Goal: Task Accomplishment & Management: Manage account settings

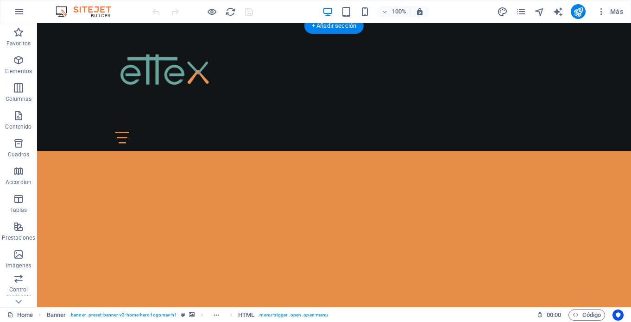
scroll to position [295, 0]
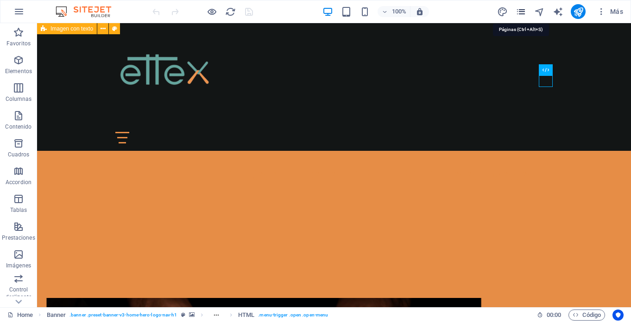
click at [518, 7] on icon "pages" at bounding box center [521, 11] width 11 height 11
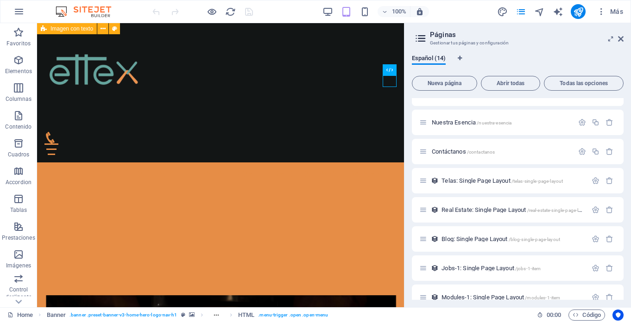
scroll to position [151, 0]
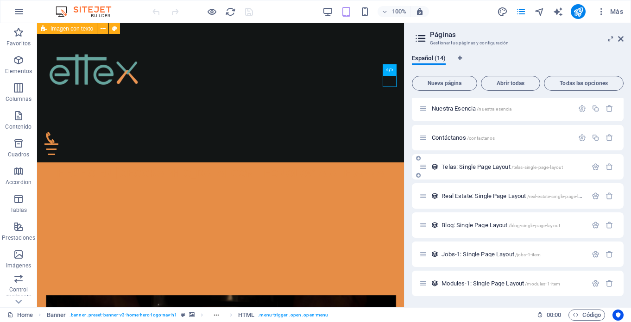
click at [423, 166] on icon at bounding box center [423, 167] width 8 height 8
click at [436, 171] on div "Telas: Single Page Layout /telas-single-page-layout" at bounding box center [503, 167] width 168 height 11
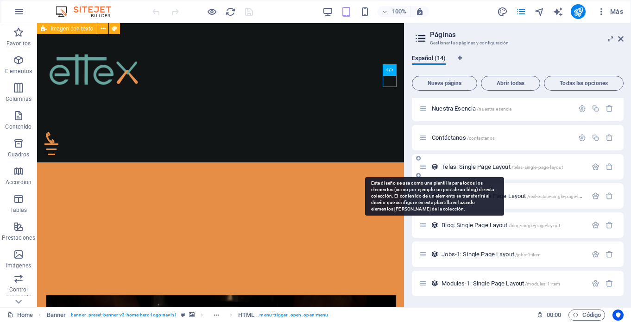
click at [436, 166] on icon at bounding box center [435, 167] width 8 height 8
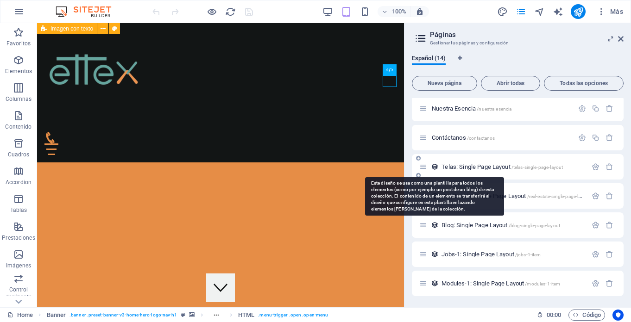
scroll to position [127, 0]
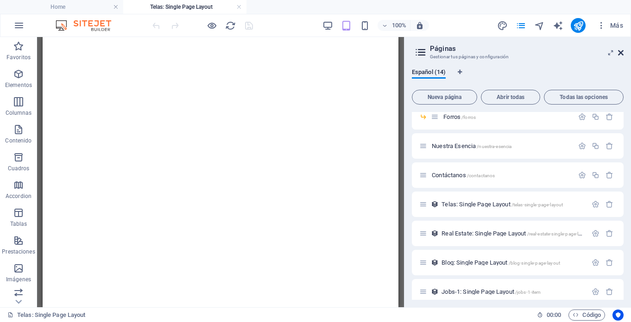
click at [622, 26] on span "Más" at bounding box center [610, 25] width 26 height 9
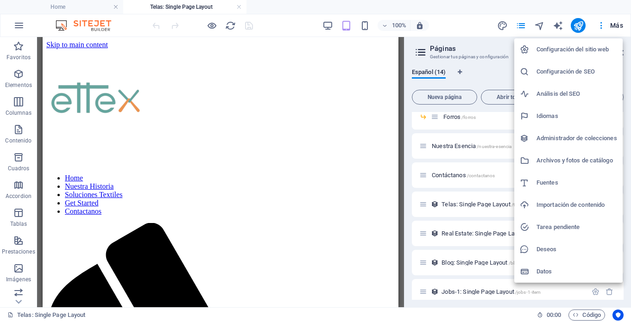
scroll to position [0, 0]
click at [466, 34] on div at bounding box center [315, 161] width 631 height 322
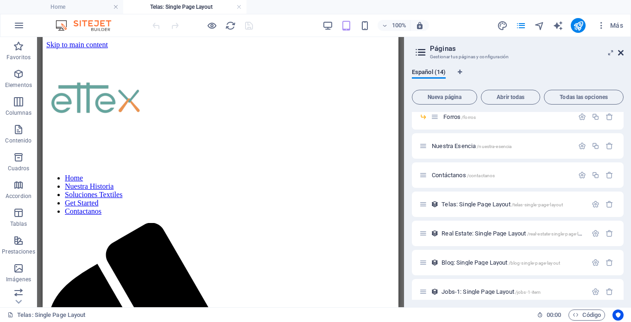
click at [619, 53] on icon at bounding box center [621, 52] width 6 height 7
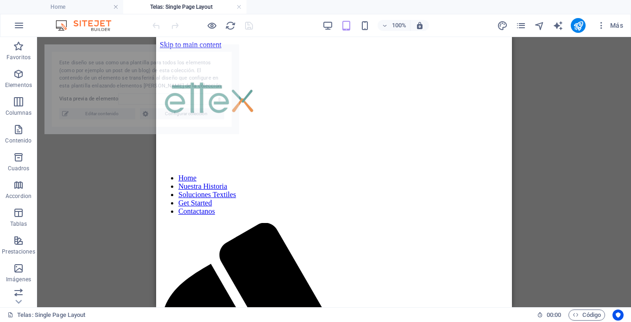
select select "68dca9d5acb8409f4005be93"
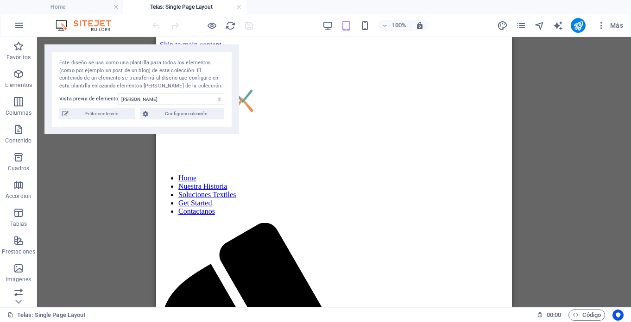
click at [91, 168] on div "Arrastra aquí para reemplazar el contenido existente. Si quieres crear un eleme…" at bounding box center [334, 172] width 594 height 271
click at [227, 49] on div "Este diseño se usa como una plantilla para todos los elementos (como por ejempl…" at bounding box center [141, 89] width 195 height 90
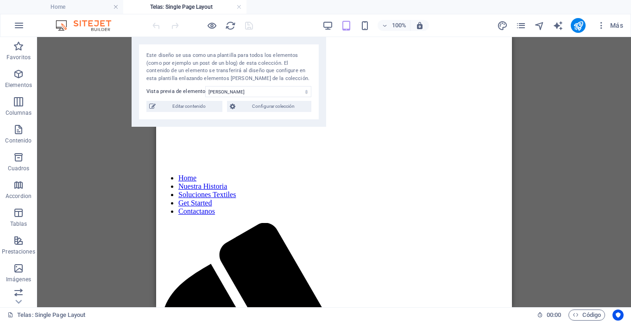
drag, startPoint x: 227, startPoint y: 49, endPoint x: 627, endPoint y: 117, distance: 406.5
click at [326, 112] on div "Este diseño se usa como una plantilla para todos los elementos (como por ejempl…" at bounding box center [229, 82] width 195 height 90
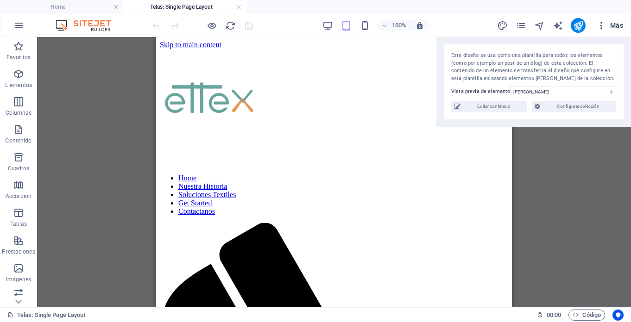
drag, startPoint x: 519, startPoint y: 113, endPoint x: 619, endPoint y: 20, distance: 135.7
click at [618, 37] on section "Favoritos Elementos Columnas Contenido Cuadros Accordion Tablas Prestaciones Im…" at bounding box center [315, 172] width 631 height 271
click at [334, 39] on div "+" at bounding box center [334, 42] width 18 height 8
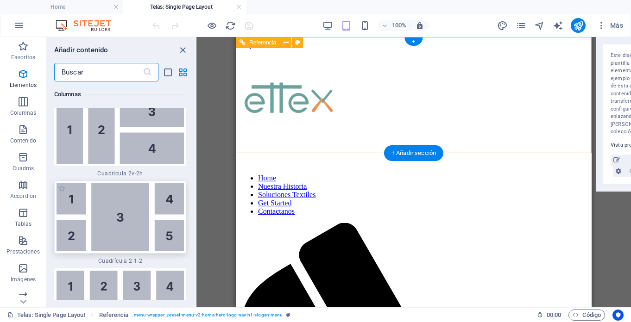
scroll to position [2908, 0]
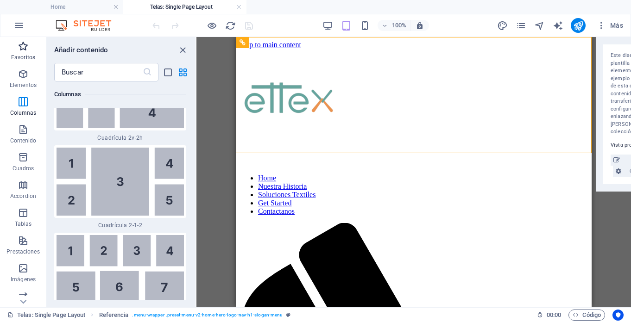
click at [22, 53] on span "Favoritos" at bounding box center [23, 52] width 46 height 22
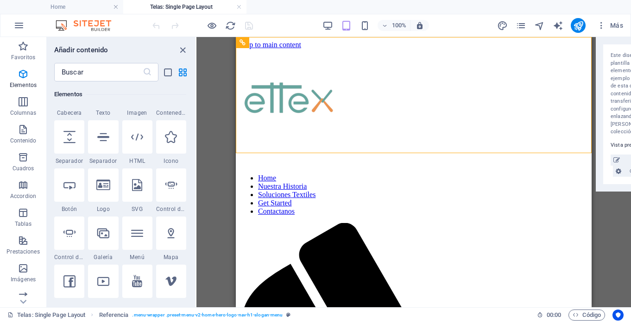
scroll to position [214, 0]
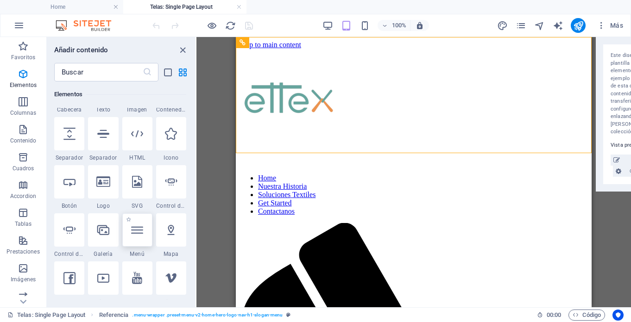
click at [141, 233] on icon at bounding box center [137, 230] width 12 height 12
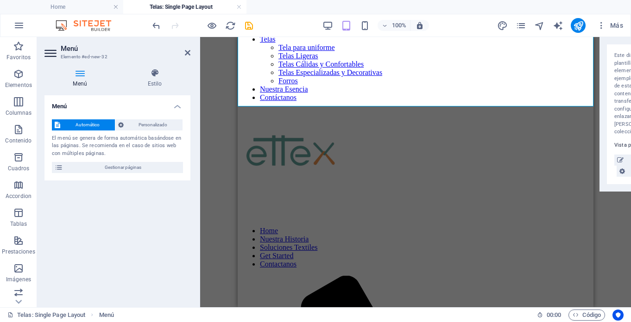
scroll to position [0, 0]
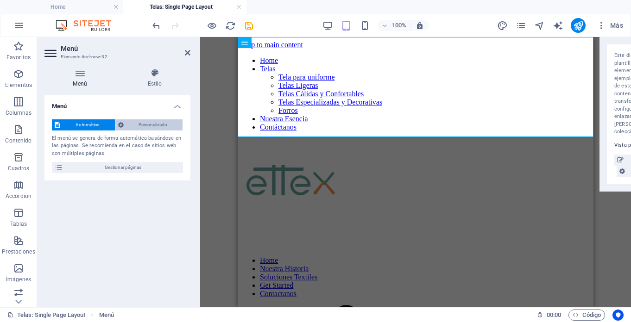
click at [165, 120] on span "Personalizado" at bounding box center [153, 125] width 54 height 11
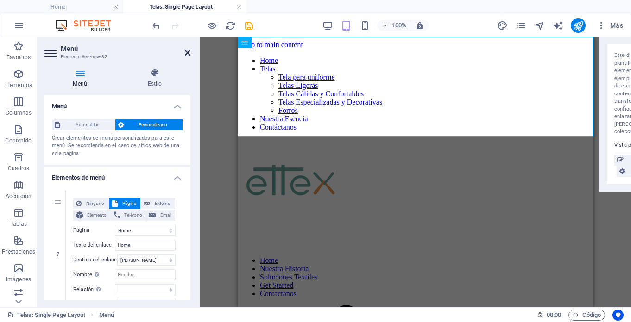
click at [188, 53] on icon at bounding box center [188, 52] width 6 height 7
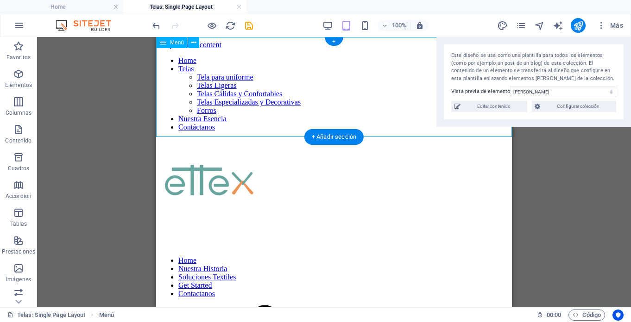
click at [217, 88] on nav "Home Telas Tela para uniforme Telas Ligeras Telas Cálidas y Confortables Telas …" at bounding box center [334, 94] width 348 height 75
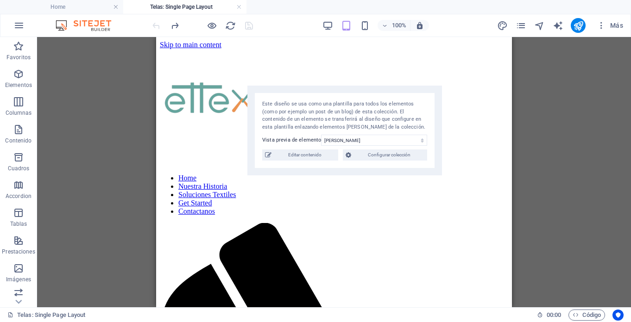
drag, startPoint x: 575, startPoint y: 43, endPoint x: 376, endPoint y: 90, distance: 204.3
click at [376, 90] on div "Este diseño se usa como una plantilla para todos los elementos (como por ejempl…" at bounding box center [344, 131] width 195 height 90
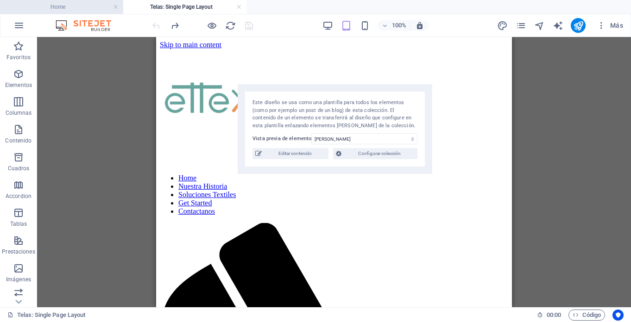
click at [66, 7] on h4 "Home" at bounding box center [61, 7] width 123 height 10
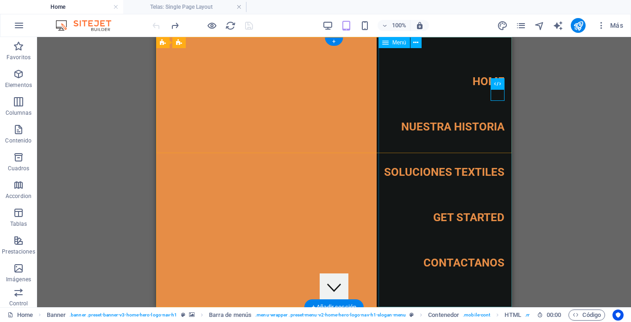
click at [467, 173] on nav "Home Nuestra Historia Soluciones Textiles Get Started Contactanos" at bounding box center [444, 172] width 135 height 271
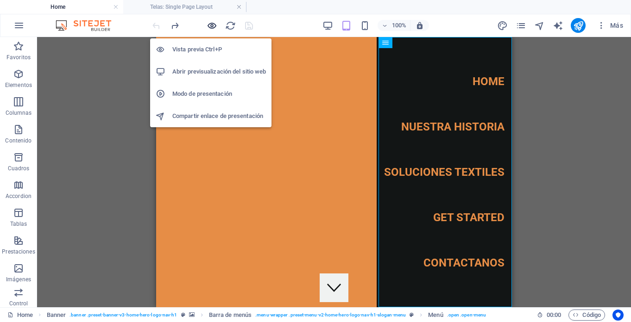
click at [214, 24] on icon "button" at bounding box center [212, 25] width 11 height 11
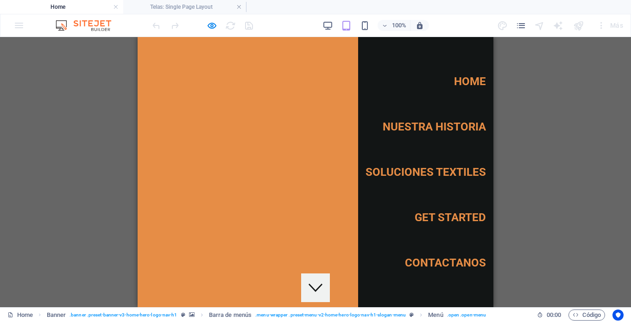
click at [444, 174] on link "Soluciones Textiles" at bounding box center [426, 172] width 120 height 26
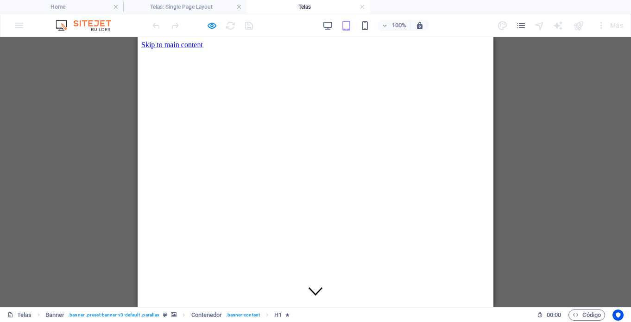
scroll to position [77, 0]
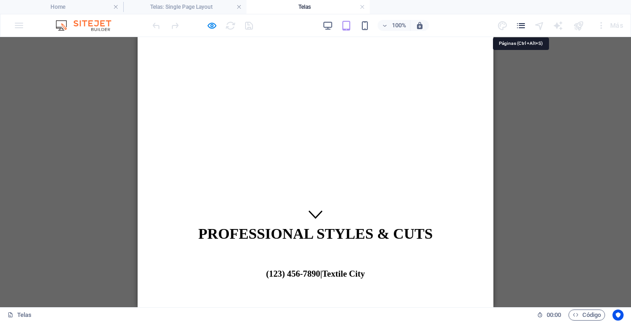
click at [522, 29] on icon "pages" at bounding box center [521, 25] width 11 height 11
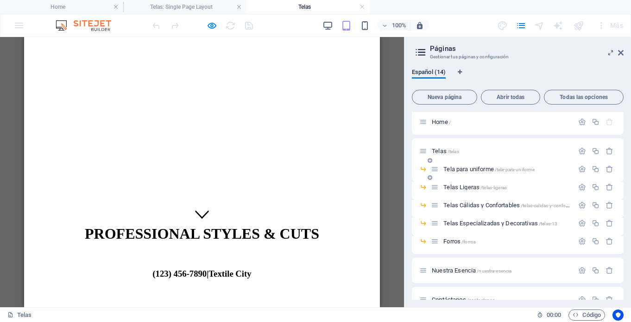
scroll to position [0, 0]
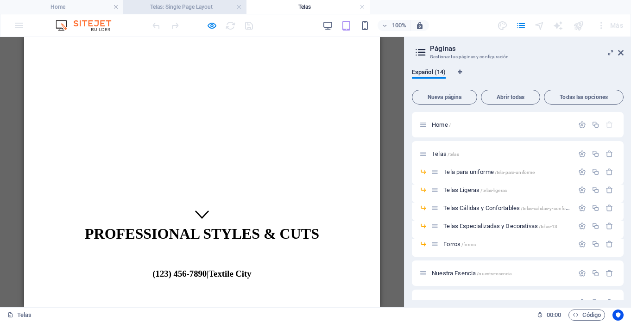
click at [178, 7] on h4 "Telas: Single Page Layout" at bounding box center [184, 7] width 123 height 10
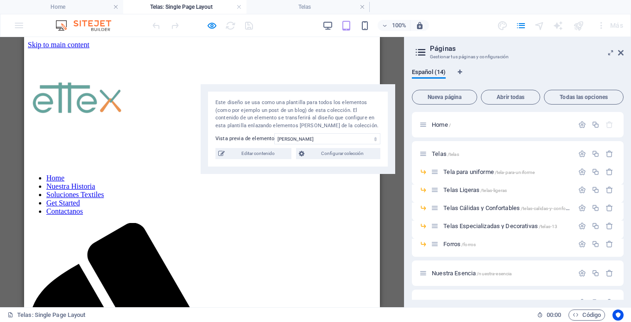
click at [14, 25] on div "100% Más" at bounding box center [315, 25] width 630 height 22
click at [523, 26] on icon "pages" at bounding box center [521, 25] width 11 height 11
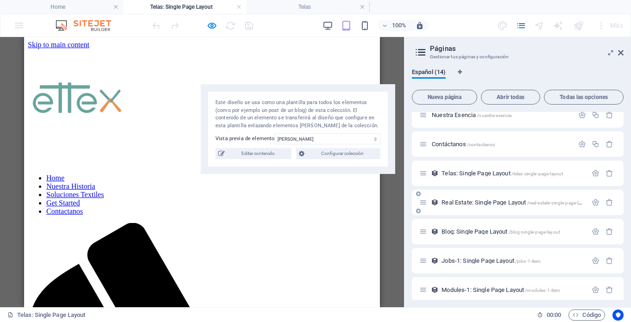
scroll to position [165, 0]
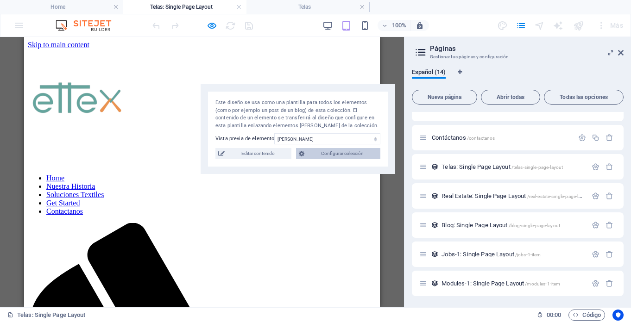
click at [339, 153] on span "Configurar colección" at bounding box center [342, 153] width 70 height 11
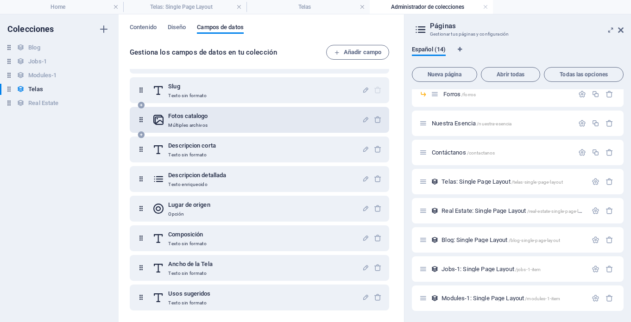
scroll to position [0, 0]
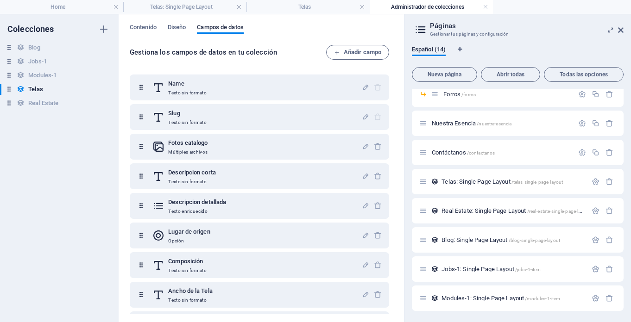
click at [173, 34] on div "Contenido Diseño Campos de datos" at bounding box center [261, 33] width 263 height 18
click at [176, 30] on span "Diseño" at bounding box center [177, 28] width 19 height 13
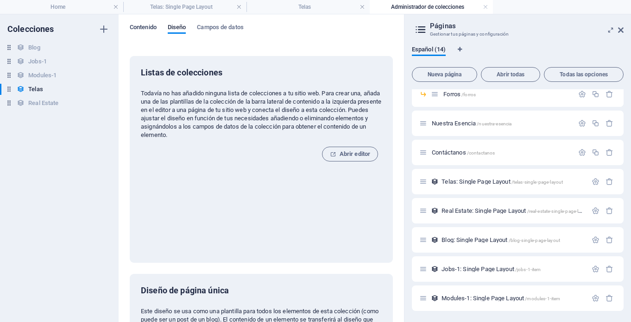
click at [145, 30] on span "Contenido" at bounding box center [143, 28] width 27 height 13
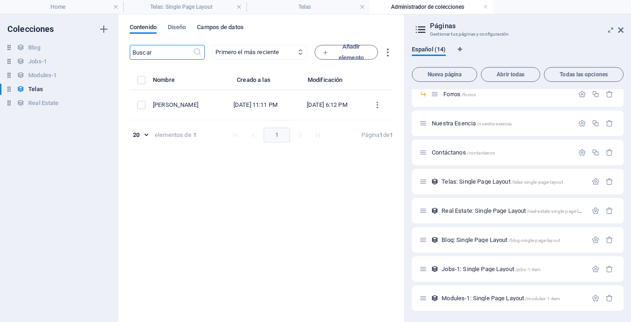
click at [240, 28] on span "Campos de datos" at bounding box center [220, 28] width 46 height 13
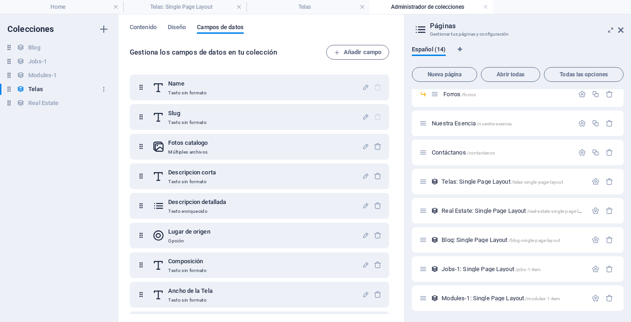
click at [39, 84] on h6 "Telas" at bounding box center [35, 89] width 14 height 11
click at [47, 90] on div "Telas Telas" at bounding box center [54, 89] width 109 height 11
click at [102, 89] on icon "button" at bounding box center [104, 89] width 6 height 6
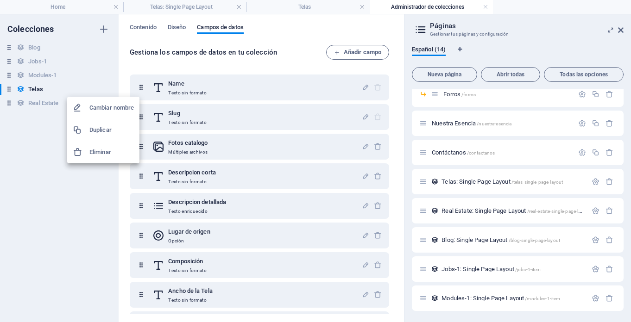
click at [63, 253] on div at bounding box center [315, 161] width 631 height 322
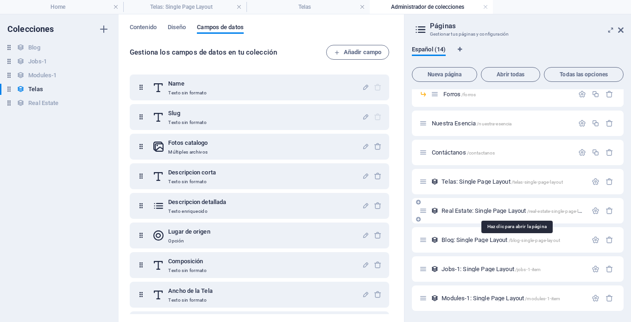
click at [455, 212] on span "Real Estate: Single Page Layout /real-estate-single-page-layout" at bounding box center [516, 211] width 149 height 7
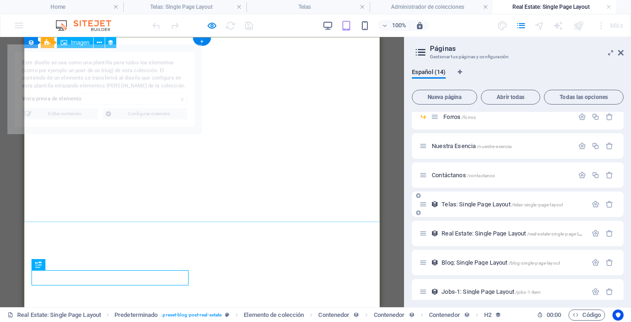
select select "68d85a83d869d0bada08c9c6"
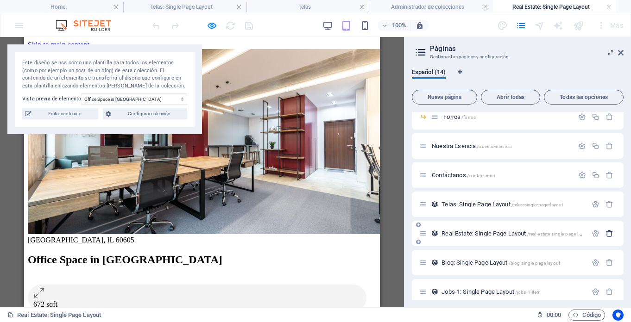
click at [608, 234] on icon "button" at bounding box center [610, 234] width 8 height 8
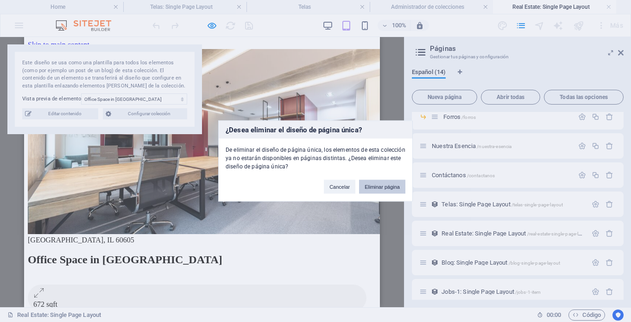
click at [385, 189] on button "Eliminar página" at bounding box center [382, 187] width 46 height 14
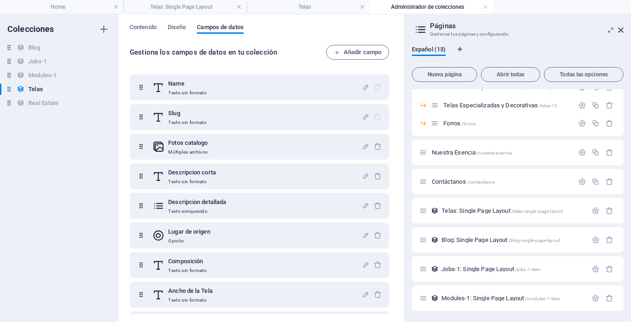
scroll to position [98, 0]
click at [493, 245] on div "Blog: Single Page Layout /blog-single-page-layout" at bounding box center [503, 240] width 168 height 11
click at [509, 238] on span "Blog: Single Page Layout /blog-single-page-layout" at bounding box center [501, 240] width 119 height 7
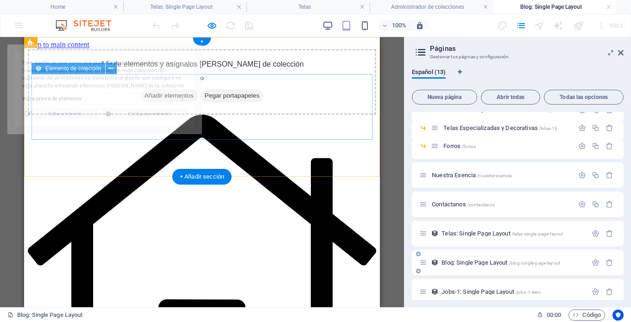
scroll to position [0, 0]
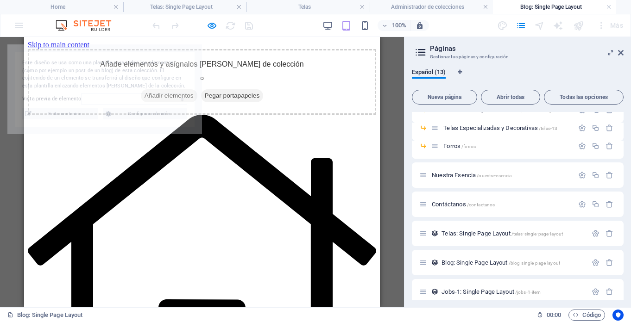
select select "68d85a82d869d0bada08c9af"
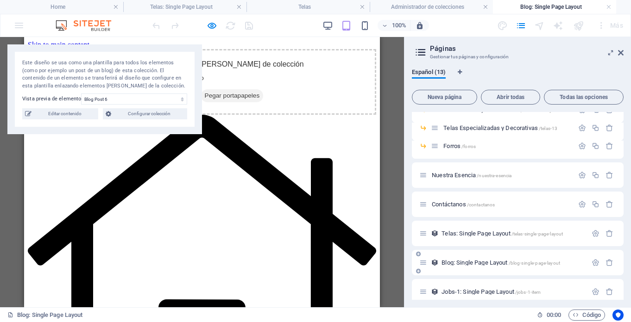
scroll to position [136, 0]
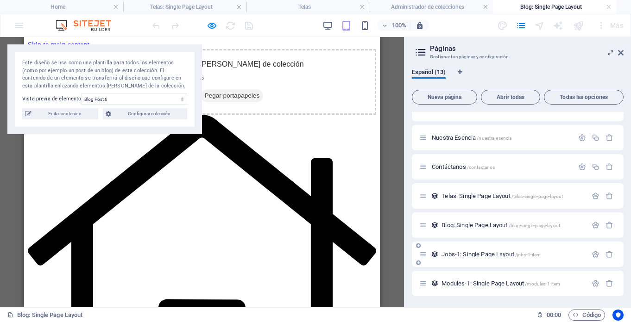
click at [464, 254] on span "Jobs-1: Single Page Layout /jobs-1-item" at bounding box center [491, 254] width 99 height 7
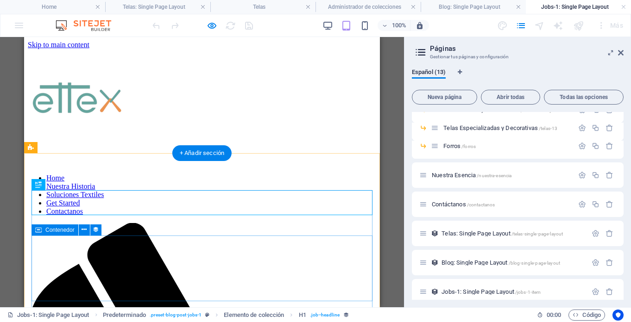
scroll to position [0, 0]
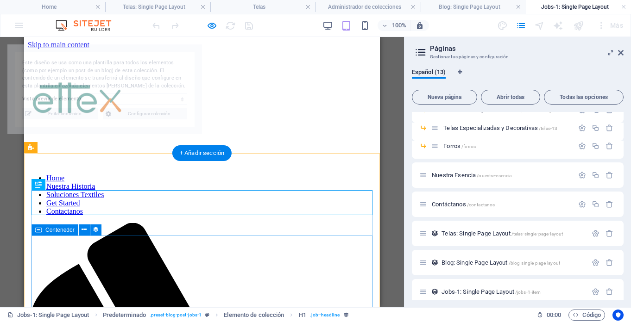
select select "68d85a83d869d0bada08c9b6"
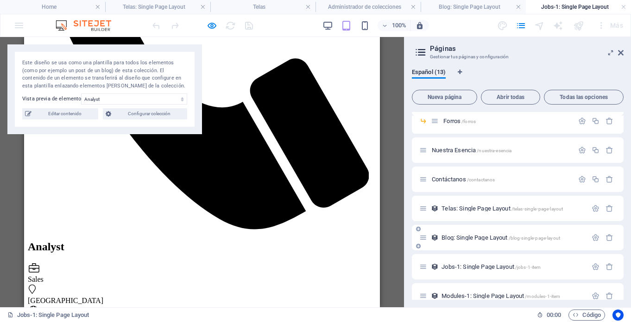
scroll to position [136, 0]
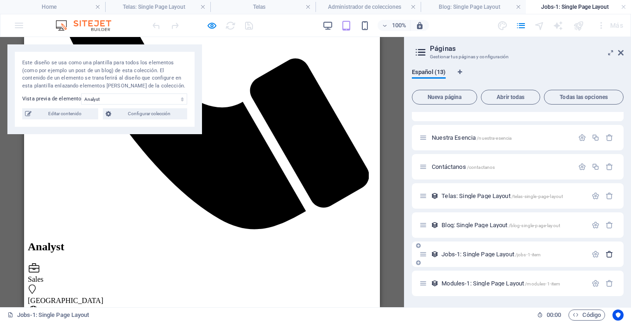
click at [606, 254] on icon "button" at bounding box center [610, 255] width 8 height 8
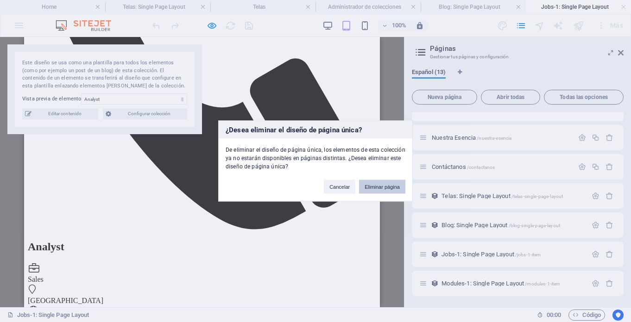
click at [383, 185] on button "Eliminar página" at bounding box center [382, 187] width 46 height 14
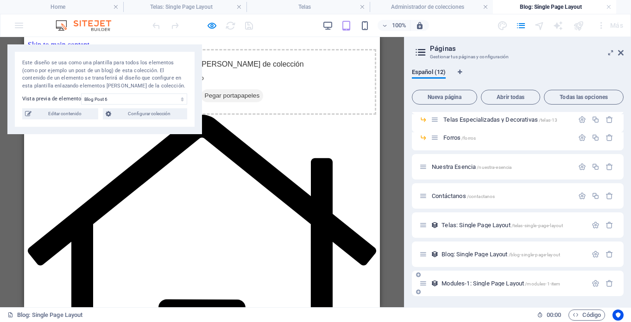
scroll to position [107, 0]
click at [474, 283] on span "Modules-1: Single Page Layout /modules-1-item" at bounding box center [501, 283] width 119 height 7
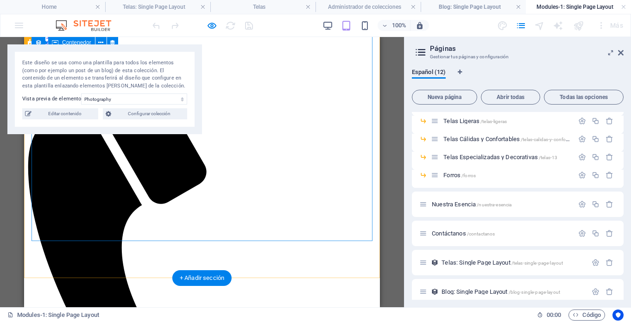
scroll to position [169, 0]
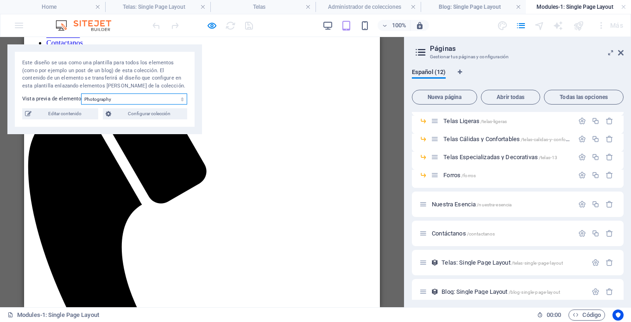
click at [132, 102] on select "Photography Data Science Finances Public Speaking Coding Digital Marketing" at bounding box center [134, 99] width 106 height 11
select select "68d85a83d869d0bada08c9ba"
click at [81, 94] on select "Photography Data Science Finances Public Speaking Coding Digital Marketing" at bounding box center [134, 99] width 106 height 11
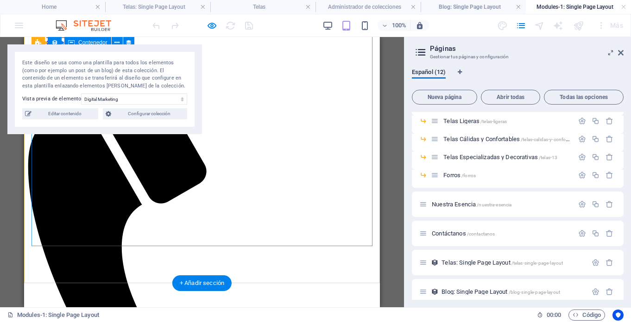
scroll to position [0, 0]
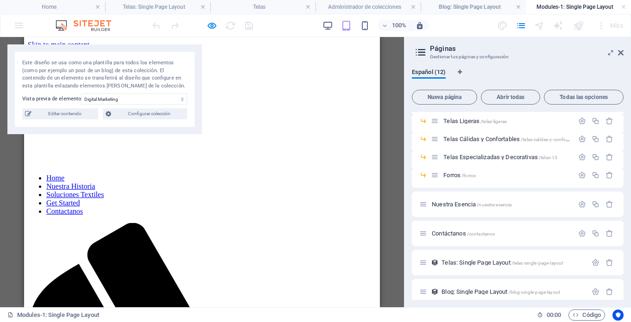
click at [124, 120] on div "Este diseño se usa como una plantilla para todos los elementos (como por ejempl…" at bounding box center [104, 89] width 195 height 90
click at [124, 111] on span "Configurar colección" at bounding box center [149, 113] width 70 height 11
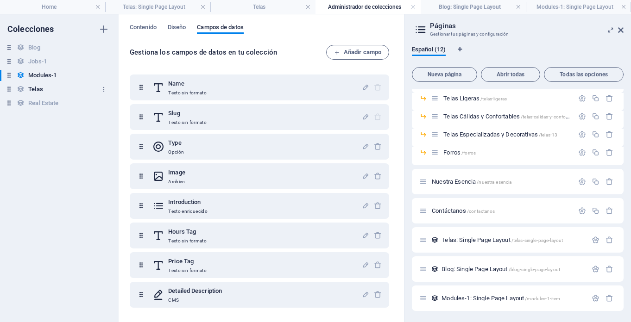
click at [41, 91] on h6 "Telas" at bounding box center [35, 89] width 14 height 11
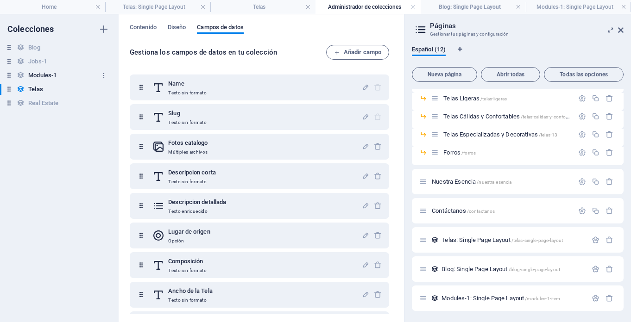
click at [43, 78] on h6 "Modules-1" at bounding box center [42, 75] width 28 height 11
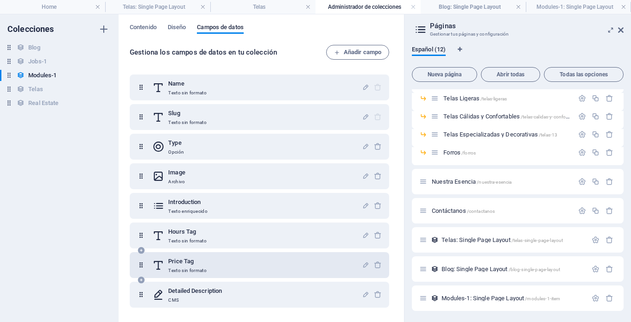
click at [139, 268] on icon at bounding box center [141, 265] width 8 height 19
click at [142, 265] on icon at bounding box center [141, 265] width 8 height 19
click at [177, 265] on h6 "Price Tag" at bounding box center [187, 261] width 38 height 11
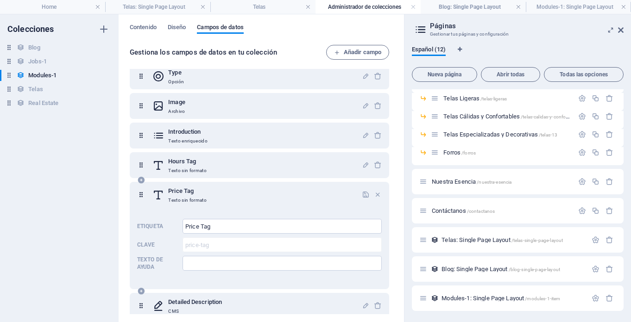
scroll to position [79, 0]
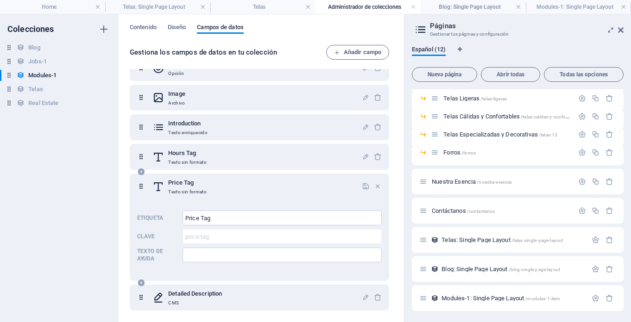
click at [260, 183] on div "Price Tag Texto sin formato" at bounding box center [256, 186] width 209 height 19
click at [199, 185] on h6 "Price Tag" at bounding box center [187, 182] width 38 height 11
click at [187, 182] on h6 "Price Tag" at bounding box center [187, 182] width 38 height 11
click at [363, 188] on icon "button" at bounding box center [366, 187] width 8 height 8
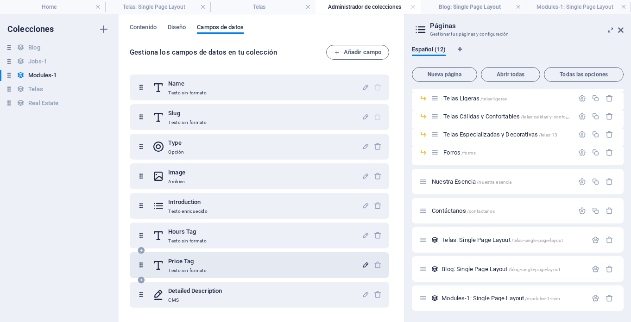
scroll to position [0, 0]
click at [212, 270] on div "Price Tag Texto sin formato" at bounding box center [256, 265] width 209 height 19
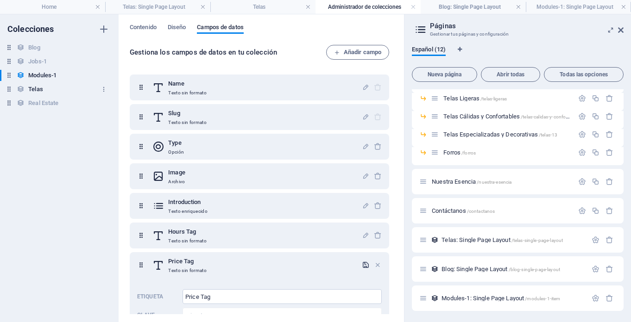
click at [52, 89] on div "Telas Telas" at bounding box center [54, 89] width 109 height 11
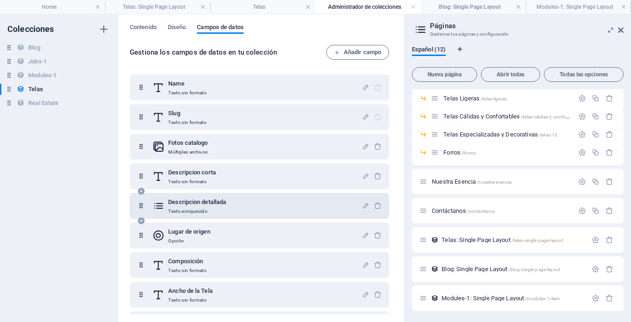
scroll to position [27, 0]
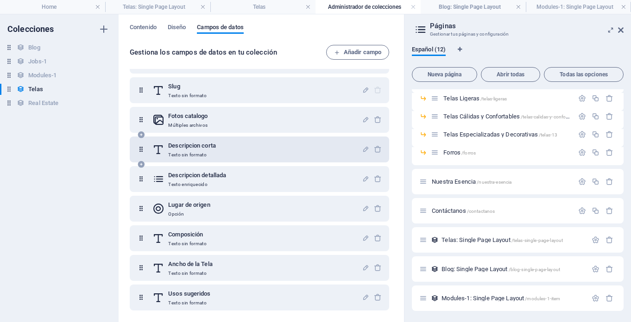
click at [229, 156] on div "Descripcion corta Texto sin formato" at bounding box center [256, 149] width 209 height 19
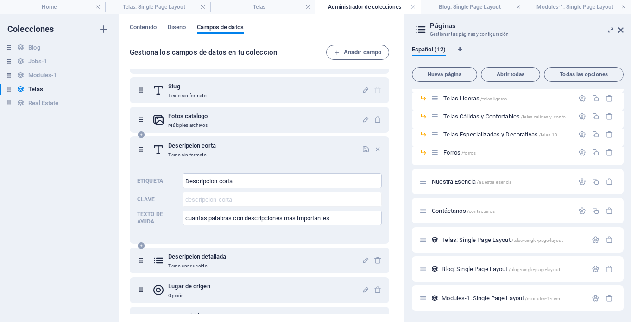
click at [229, 156] on div "Descripcion corta Texto sin formato" at bounding box center [256, 149] width 209 height 19
click at [140, 150] on icon at bounding box center [141, 149] width 8 height 19
click at [376, 146] on icon "button" at bounding box center [378, 149] width 8 height 8
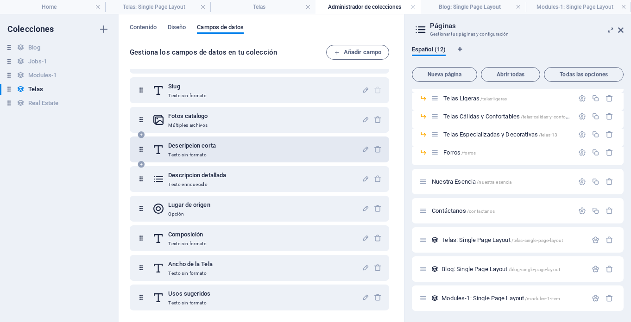
scroll to position [0, 0]
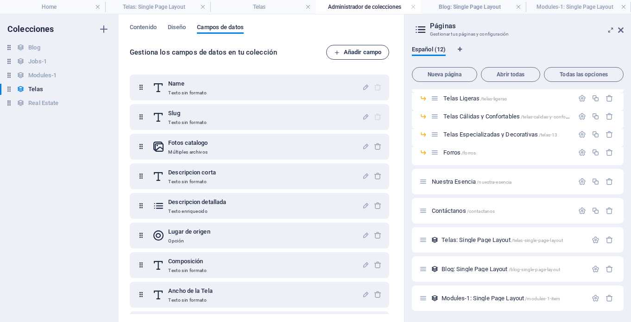
click at [368, 55] on span "Añadir campo" at bounding box center [357, 52] width 47 height 11
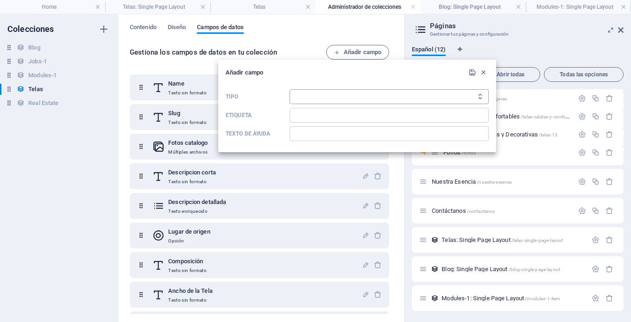
click at [308, 100] on select "Texto sin formato Enlace CMS Texto enriquecido Archivo Múltiples archivos Casil…" at bounding box center [389, 96] width 199 height 15
select select "text"
click at [290, 89] on select "Texto sin formato Enlace CMS Texto enriquecido Archivo Múltiples archivos Casil…" at bounding box center [389, 96] width 199 height 15
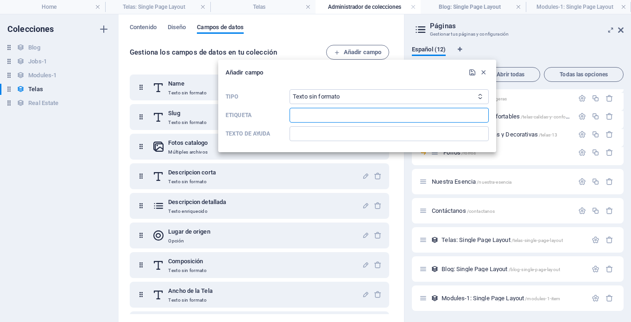
click at [297, 112] on input "Etiqueta" at bounding box center [389, 115] width 199 height 15
type input "Precio"
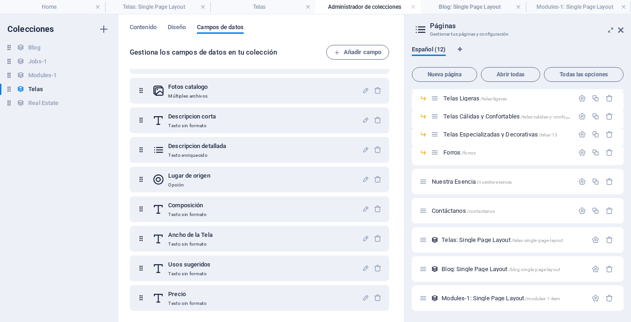
scroll to position [57, 0]
drag, startPoint x: 233, startPoint y: 296, endPoint x: 206, endPoint y: 222, distance: 78.0
click at [207, 221] on div "Name Texto sin formato Slug Texto sin formato Fotos catalogo Múltiples archivos…" at bounding box center [259, 164] width 259 height 293
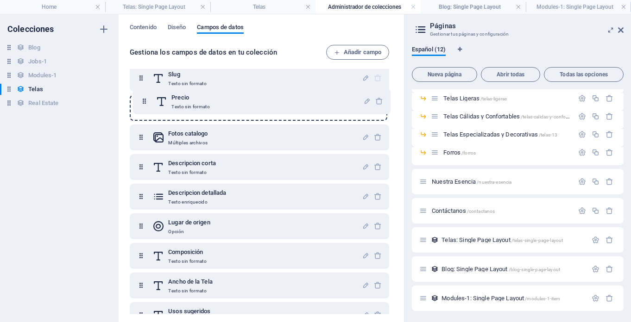
scroll to position [38, 0]
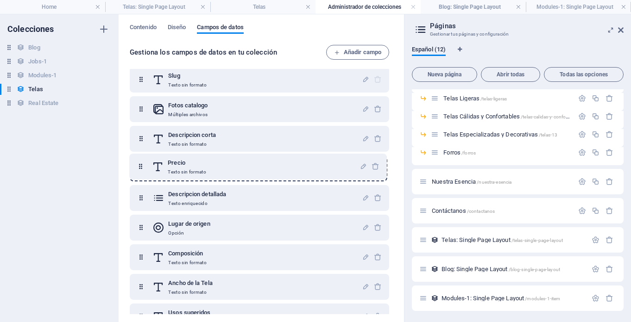
drag, startPoint x: 142, startPoint y: 297, endPoint x: 141, endPoint y: 164, distance: 133.4
click at [141, 164] on div "Name Texto sin formato Slug Texto sin formato Fotos catalogo Múltiples archivos…" at bounding box center [259, 183] width 259 height 293
click at [124, 175] on div "Contenido Diseño Campos de datos Gestiona los campos de datos en tu colección A…" at bounding box center [261, 168] width 285 height 308
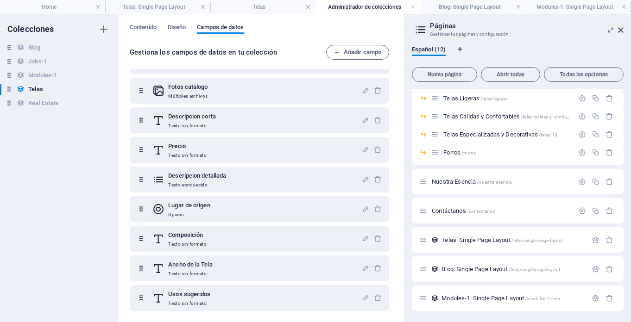
scroll to position [57, 0]
click at [565, 3] on h4 "Modules-1: Single Page Layout" at bounding box center [578, 7] width 105 height 10
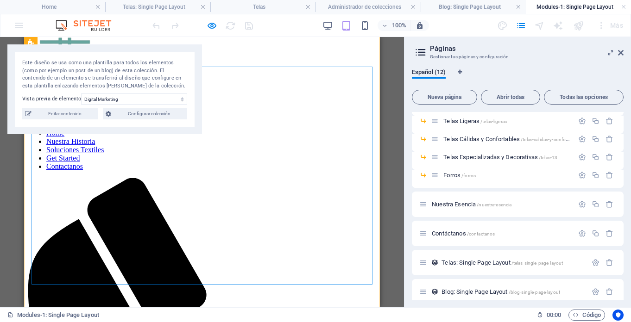
scroll to position [0, 0]
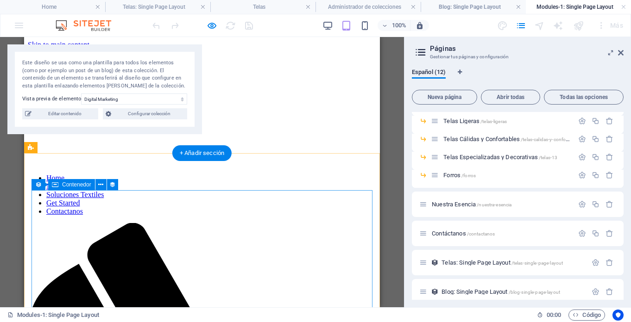
select select "detailed-description"
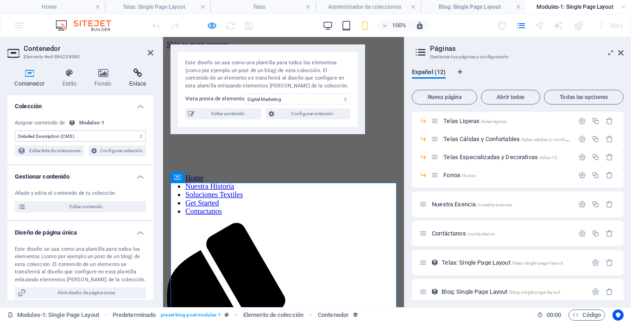
click at [133, 82] on h4 "Enlace" at bounding box center [138, 78] width 32 height 19
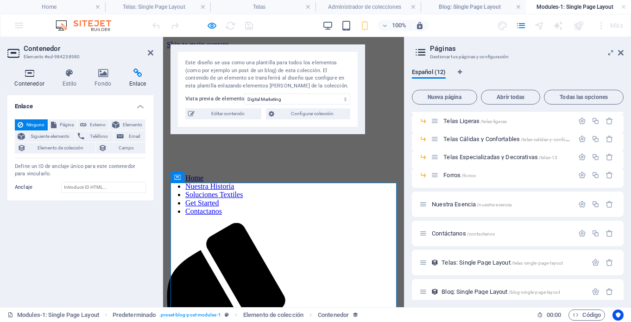
click at [39, 81] on h4 "Contenedor" at bounding box center [31, 78] width 48 height 19
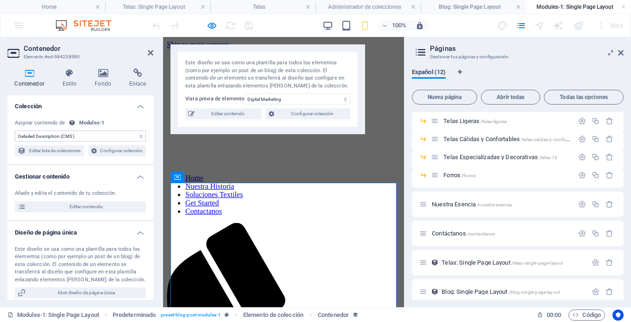
click at [151, 49] on h2 "Contenedor" at bounding box center [89, 48] width 130 height 8
click at [151, 53] on icon at bounding box center [151, 52] width 6 height 7
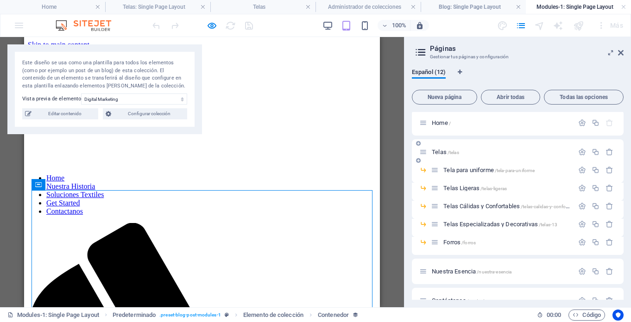
scroll to position [1, 0]
click at [440, 151] on span "Telas /telas" at bounding box center [445, 152] width 27 height 7
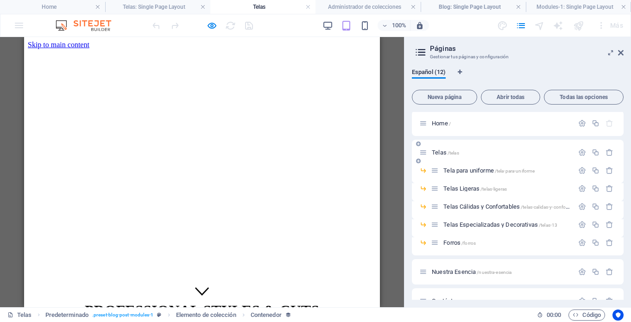
scroll to position [77, 0]
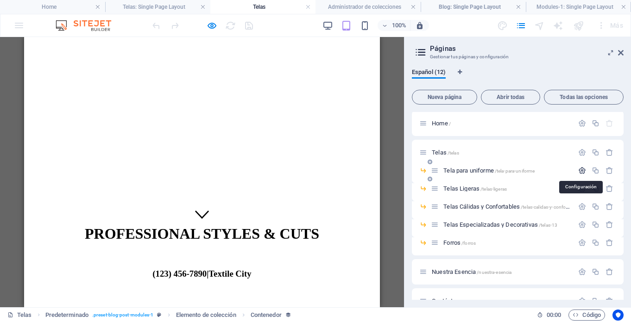
click at [579, 173] on icon "button" at bounding box center [582, 171] width 8 height 8
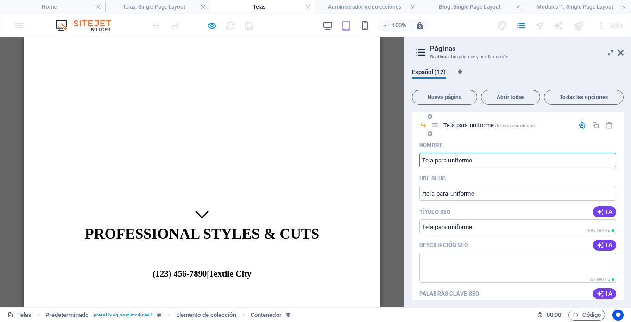
scroll to position [51, 0]
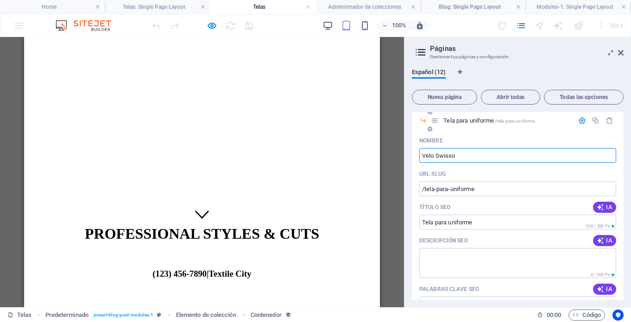
type input "Velo Swisso"
type input "/velo-swisso"
type input "Velo Swisso"
type input "[PERSON_NAME]"
type input "/velo-swizo"
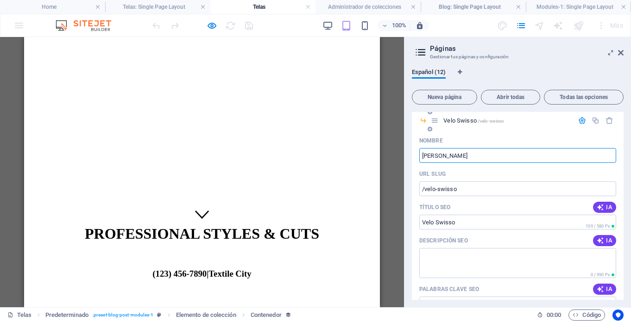
type input "[PERSON_NAME]"
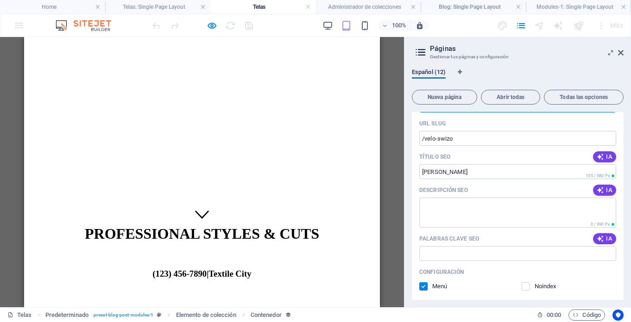
scroll to position [100, 0]
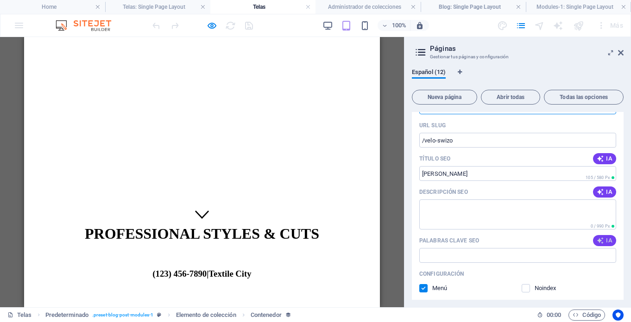
type input "[PERSON_NAME]"
click at [604, 239] on span "IA" at bounding box center [605, 240] width 16 height 7
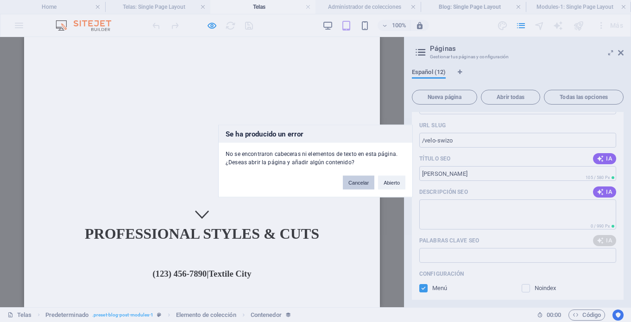
click at [359, 183] on button "Cancelar" at bounding box center [359, 183] width 32 height 14
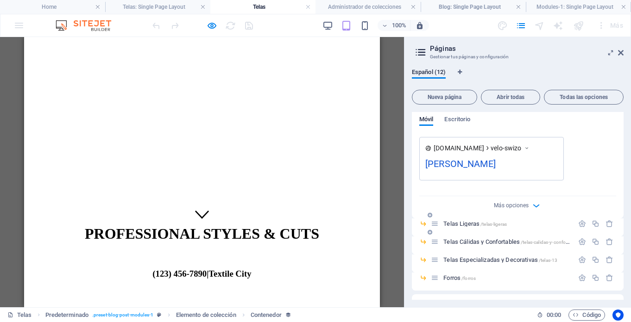
scroll to position [305, 0]
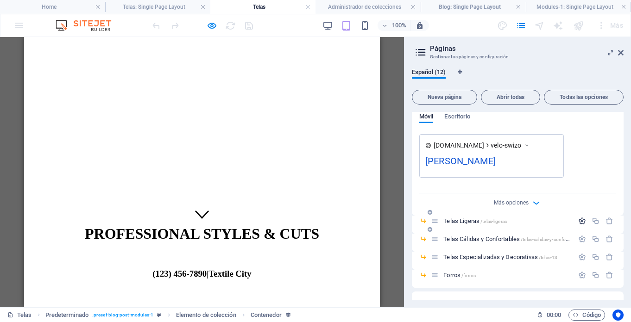
click at [583, 220] on icon "button" at bounding box center [582, 221] width 8 height 8
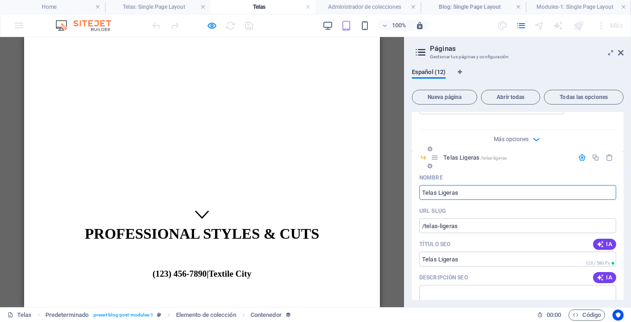
scroll to position [370, 0]
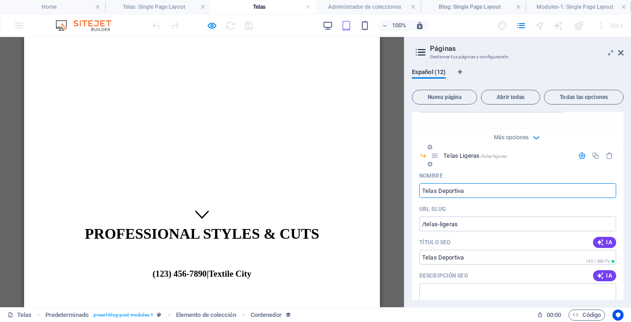
type input "Telas Deportivas"
type input "/telas-deportiva"
type input "Telas Deportivas"
type input "/telas-deportivas"
type input "Telas Deportivas"
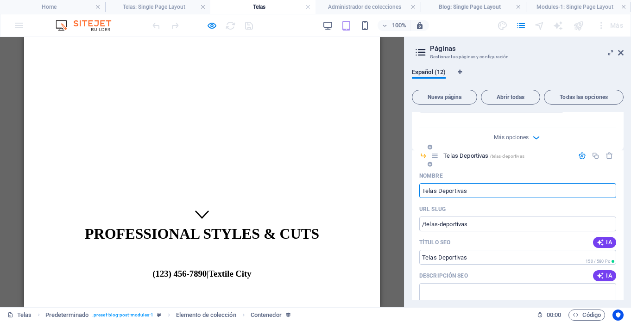
click at [435, 156] on icon at bounding box center [435, 156] width 8 height 8
click at [581, 152] on icon "button" at bounding box center [582, 156] width 8 height 8
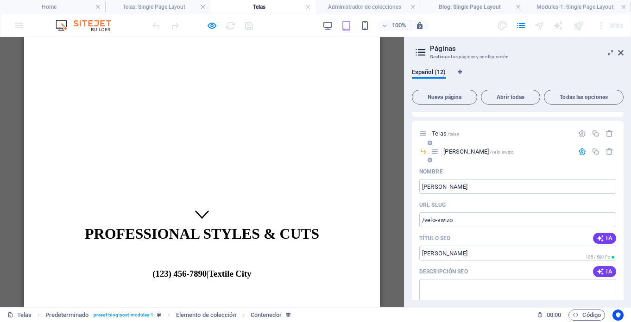
scroll to position [0, 0]
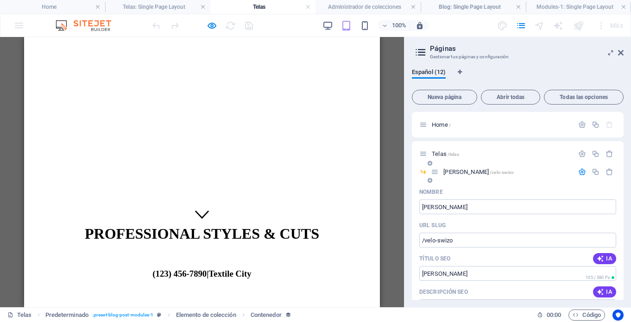
click at [451, 173] on span "[PERSON_NAME] /velo-swizo" at bounding box center [478, 172] width 70 height 7
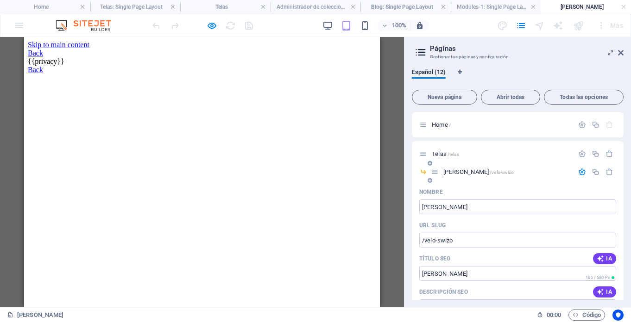
click at [460, 172] on span "[PERSON_NAME] /velo-swizo" at bounding box center [478, 172] width 70 height 7
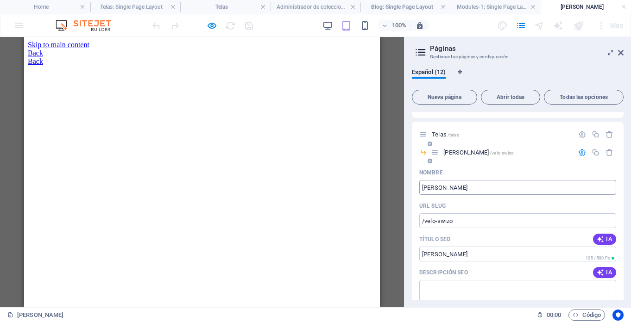
scroll to position [11, 0]
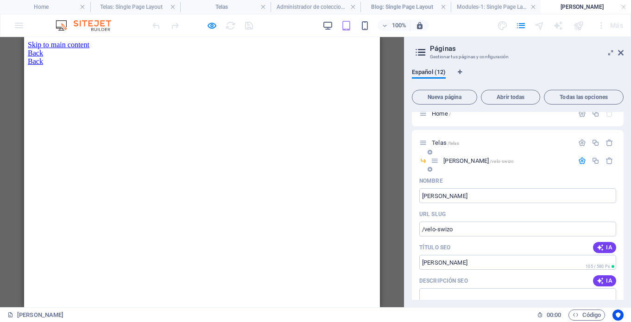
click at [579, 160] on icon "button" at bounding box center [582, 161] width 8 height 8
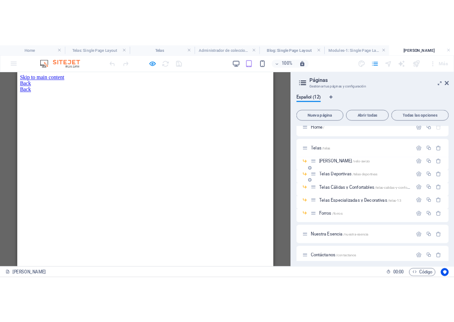
scroll to position [24, 0]
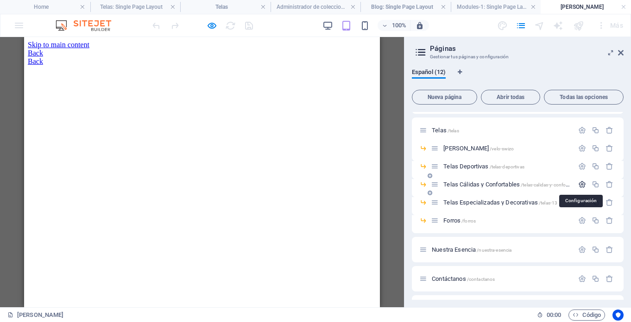
click at [579, 184] on icon "button" at bounding box center [582, 185] width 8 height 8
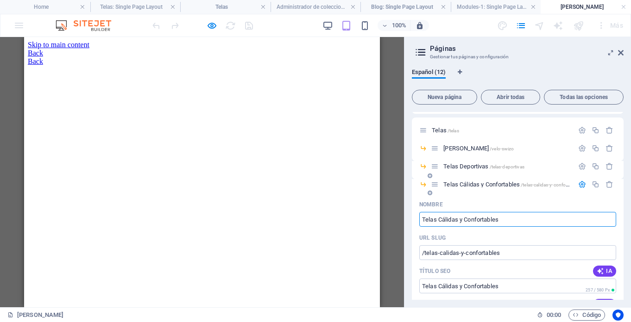
drag, startPoint x: 438, startPoint y: 218, endPoint x: 523, endPoint y: 218, distance: 85.3
click at [523, 218] on input "Telas Cálidas y Confortables" at bounding box center [517, 219] width 197 height 15
type input "Telas Industriales"
type input "/telas-industriales"
type input "Telas Industriales"
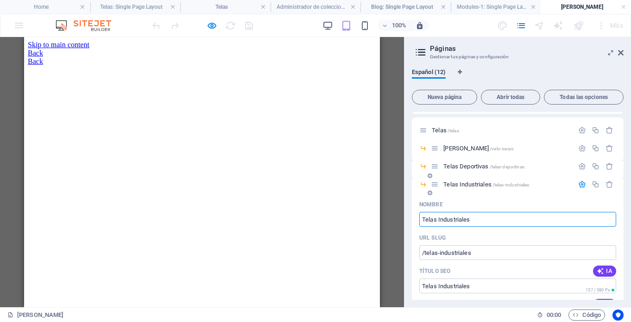
click at [580, 182] on icon "button" at bounding box center [582, 185] width 8 height 8
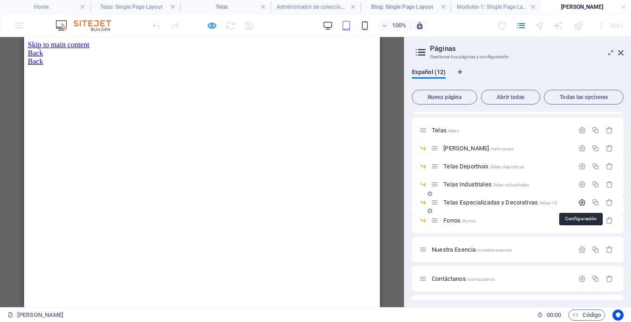
click at [580, 201] on icon "button" at bounding box center [582, 203] width 8 height 8
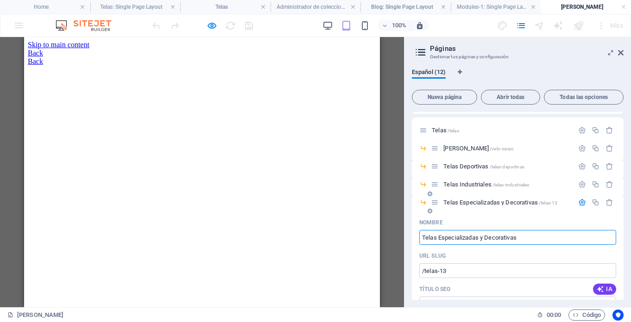
drag, startPoint x: 531, startPoint y: 237, endPoint x: 439, endPoint y: 235, distance: 91.8
click at [439, 235] on input "Telas Especializadas y Decorativas" at bounding box center [517, 237] width 197 height 15
click at [492, 235] on input "Telas Especializadas y Decorativas" at bounding box center [517, 237] width 197 height 15
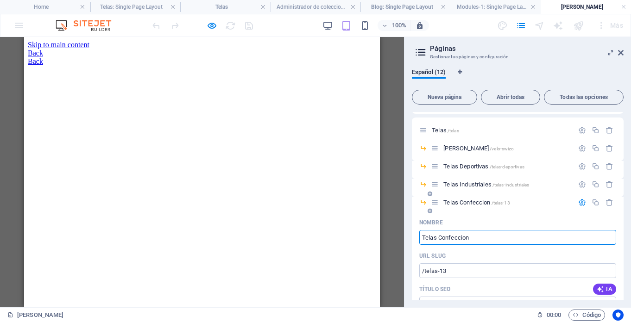
click at [468, 240] on input "Telas Confeccion" at bounding box center [517, 237] width 197 height 15
click at [462, 240] on input "Telas Confeccion" at bounding box center [517, 237] width 197 height 15
click at [456, 238] on input "Telas Confeccion" at bounding box center [517, 237] width 197 height 15
click at [462, 238] on input "Telas Confecion" at bounding box center [517, 237] width 197 height 15
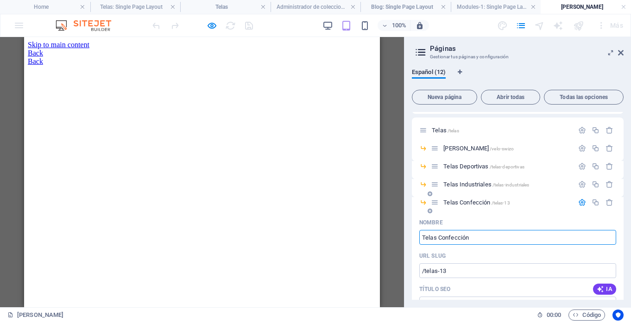
type input "Telas Confección"
click at [580, 202] on icon "button" at bounding box center [582, 203] width 8 height 8
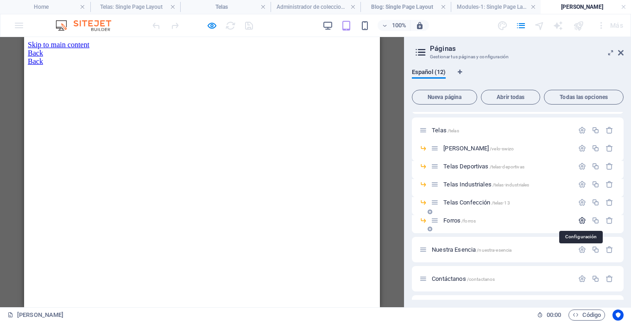
click at [581, 218] on icon "button" at bounding box center [582, 221] width 8 height 8
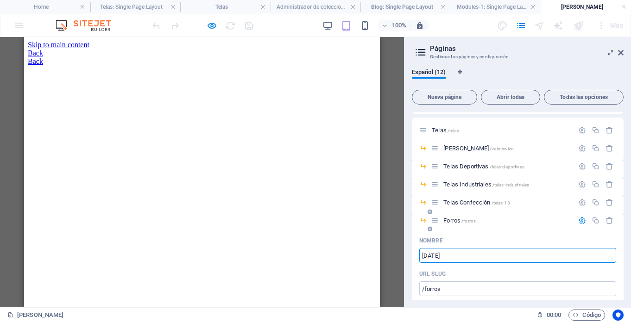
type input "[DATE]"
type input "/pola"
type input "Polar"
type input "/polar"
type input "Polar Fleece"
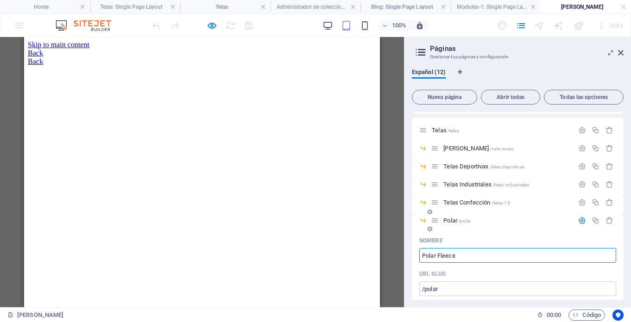
type input "/polar-fleece"
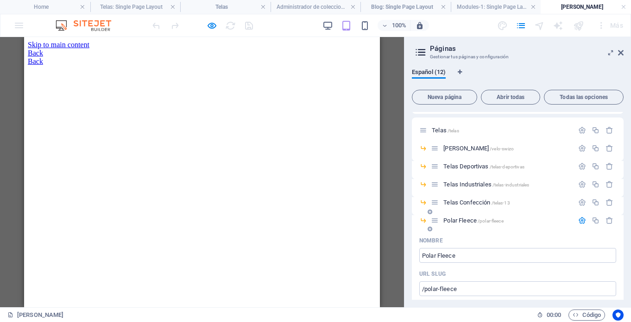
click at [579, 217] on icon "button" at bounding box center [582, 221] width 8 height 8
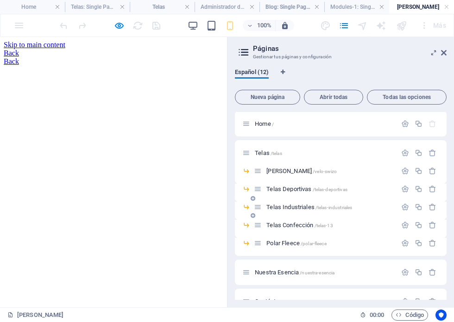
scroll to position [0, 0]
click at [253, 180] on icon at bounding box center [253, 181] width 5 height 6
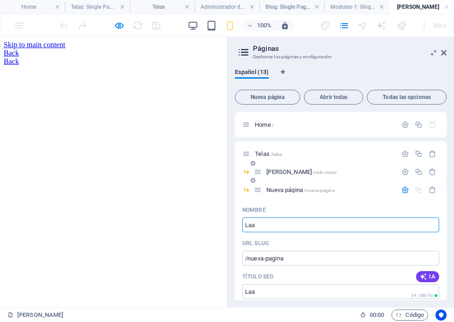
type input "Laa"
type input "/laa"
click at [259, 228] on input "Laa" at bounding box center [340, 225] width 197 height 15
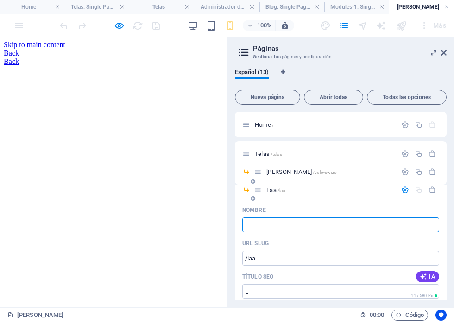
type input "Ll"
type input "/l"
type input "Llan"
type input "/ll"
type input "Llann"
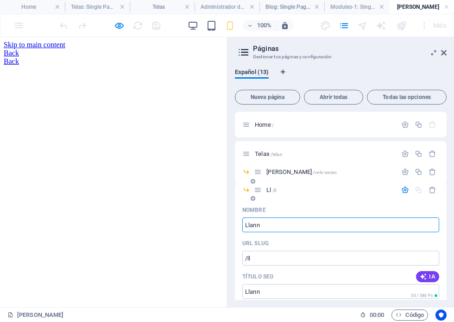
type input "/llann"
type input "Llano"
type input "/llano"
type input "Llano"
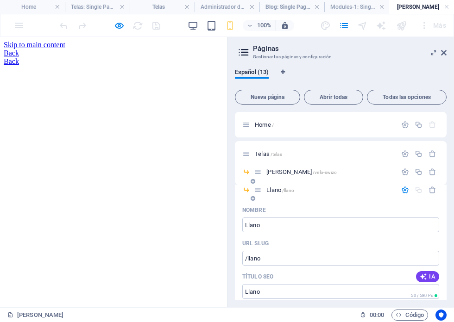
click at [404, 189] on icon "button" at bounding box center [405, 190] width 8 height 8
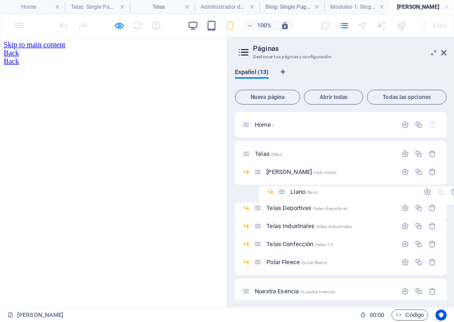
drag, startPoint x: 256, startPoint y: 192, endPoint x: 283, endPoint y: 194, distance: 26.5
click at [283, 194] on div "Home / Telas /telas Velo Swizo /velo-swizo Llano /llano Telas Deportivas /telas…" at bounding box center [341, 257] width 212 height 291
drag, startPoint x: 244, startPoint y: 190, endPoint x: 258, endPoint y: 190, distance: 13.9
click at [258, 190] on div "Llano /llano" at bounding box center [341, 194] width 212 height 18
drag, startPoint x: 258, startPoint y: 190, endPoint x: 307, endPoint y: 188, distance: 49.2
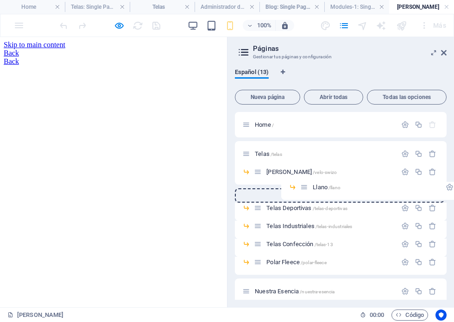
click at [307, 188] on div "Home / Telas /telas Velo Swizo /velo-swizo Llano /llano Telas Deportivas /telas…" at bounding box center [341, 257] width 212 height 291
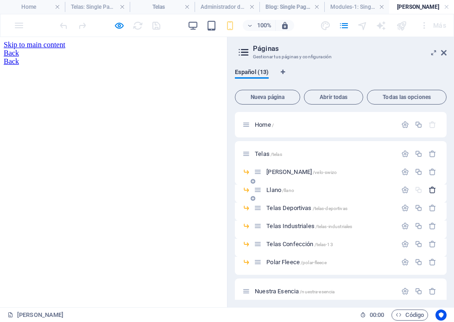
click at [431, 192] on icon "button" at bounding box center [433, 190] width 8 height 8
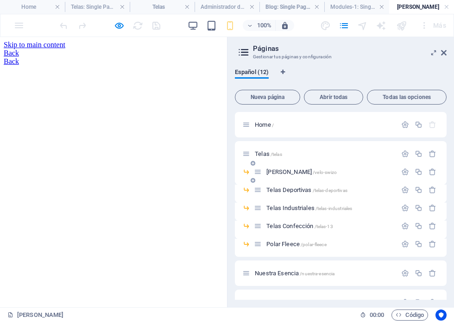
click at [254, 181] on icon at bounding box center [253, 181] width 5 height 6
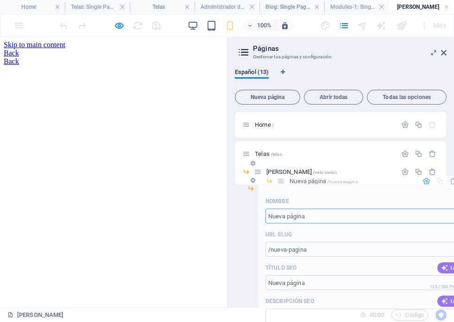
drag, startPoint x: 254, startPoint y: 192, endPoint x: 280, endPoint y: 183, distance: 28.0
click at [280, 183] on div "Home / Telas /telas Velo Swizo /velo-swizo Nueva página /nueva-pagina Nombre Nu…" at bounding box center [341, 257] width 212 height 291
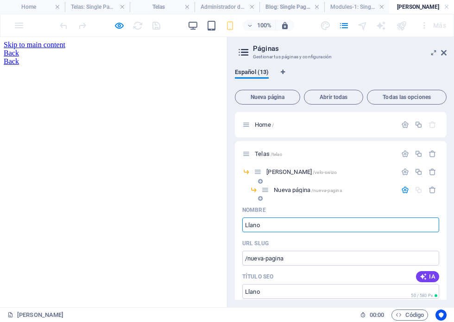
type input "Llano"
type input "/llano"
type input "Llano"
click at [404, 190] on icon "button" at bounding box center [405, 190] width 8 height 8
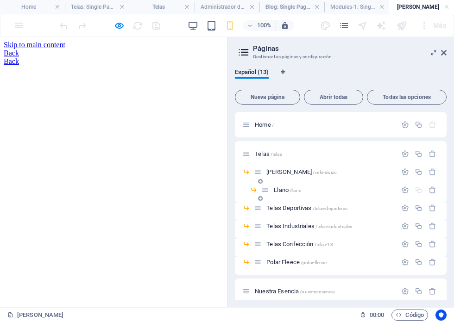
click at [262, 196] on icon at bounding box center [260, 199] width 5 height 6
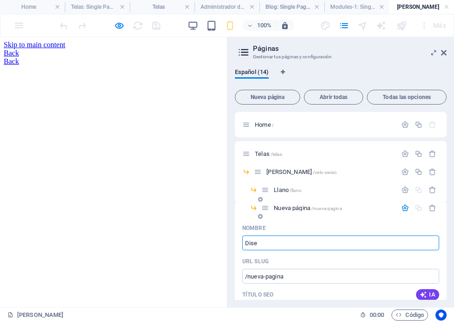
type input "Disen"
type input "/dise"
type input "Disen"
type input "/disen"
type input "Diseño"
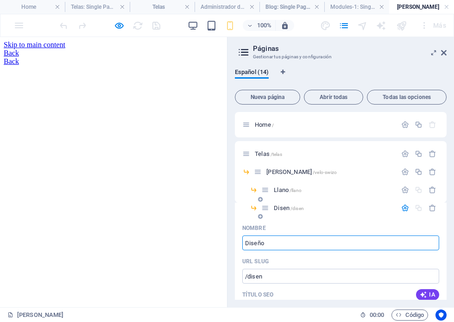
type input "/diseno"
click at [264, 209] on icon at bounding box center [265, 208] width 8 height 8
click at [404, 208] on icon "button" at bounding box center [405, 208] width 8 height 8
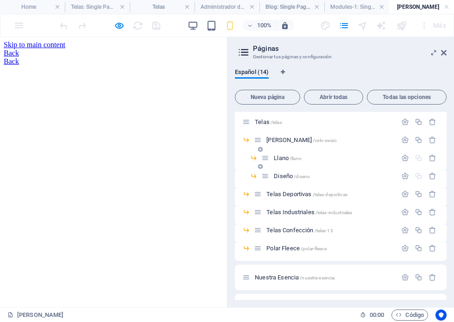
scroll to position [33, 0]
click at [261, 166] on icon at bounding box center [260, 166] width 5 height 6
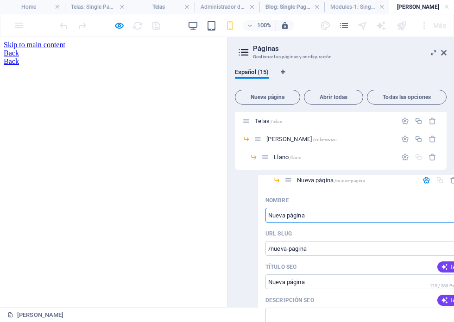
drag, startPoint x: 264, startPoint y: 177, endPoint x: 289, endPoint y: 182, distance: 25.6
click at [289, 182] on div "Home / Telas /telas Velo Swizo /velo-swizo Llano /[GEOGRAPHIC_DATA] página /nue…" at bounding box center [341, 242] width 212 height 327
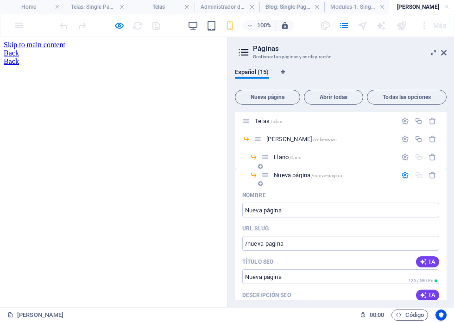
click at [403, 173] on icon "button" at bounding box center [405, 175] width 8 height 8
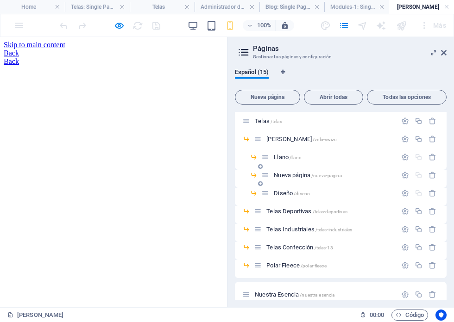
drag, startPoint x: 253, startPoint y: 175, endPoint x: 271, endPoint y: 175, distance: 18.1
click at [271, 175] on div "Nueva página /nueva-pagina" at bounding box center [341, 179] width 212 height 18
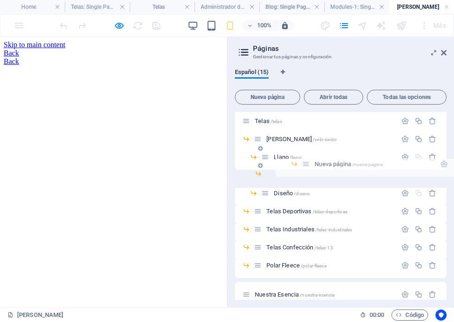
drag, startPoint x: 267, startPoint y: 175, endPoint x: 312, endPoint y: 164, distance: 45.8
click at [312, 164] on div "Home / Telas /telas Velo Swizo /velo-swizo Llano /[GEOGRAPHIC_DATA] página /nue…" at bounding box center [341, 242] width 212 height 327
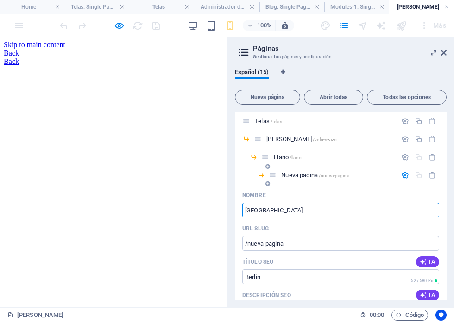
type input "[GEOGRAPHIC_DATA]"
type input "/[GEOGRAPHIC_DATA]"
type input "'"
type input "/"
type input "'"
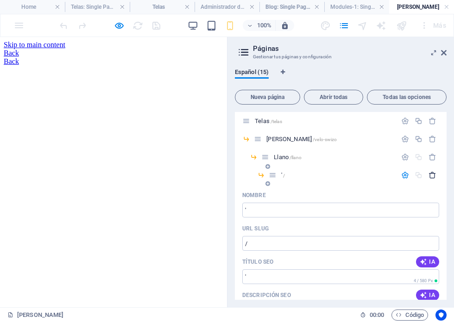
click at [430, 173] on icon "button" at bounding box center [433, 175] width 8 height 8
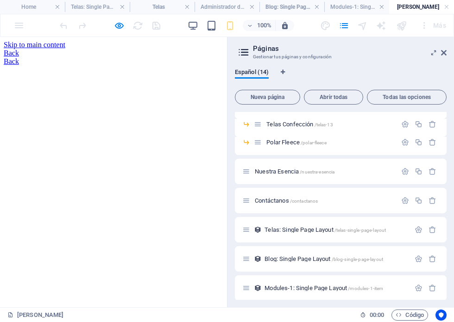
scroll to position [143, 0]
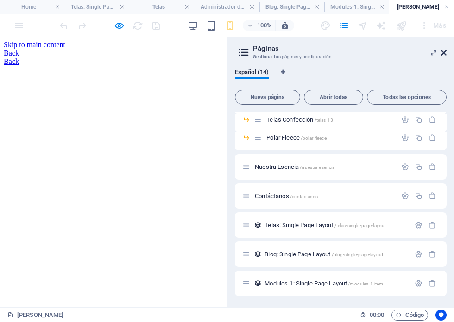
click at [441, 52] on icon at bounding box center [444, 52] width 6 height 7
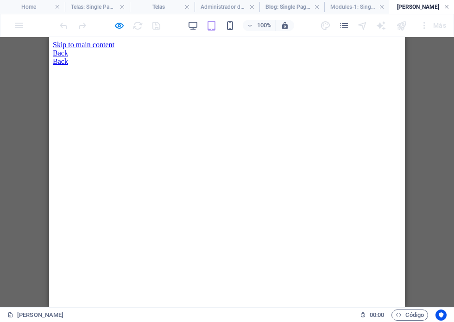
click at [447, 7] on link at bounding box center [447, 7] width 6 height 9
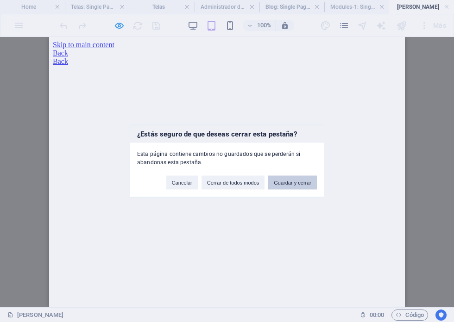
click at [294, 185] on button "Guardar y cerrar" at bounding box center [292, 183] width 49 height 14
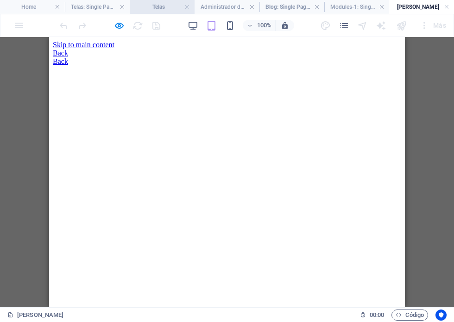
click at [174, 10] on h4 "Telas" at bounding box center [162, 7] width 65 height 10
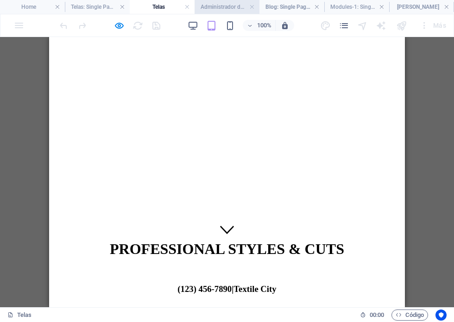
click at [226, 5] on h4 "Administrador de colecciones" at bounding box center [227, 7] width 65 height 10
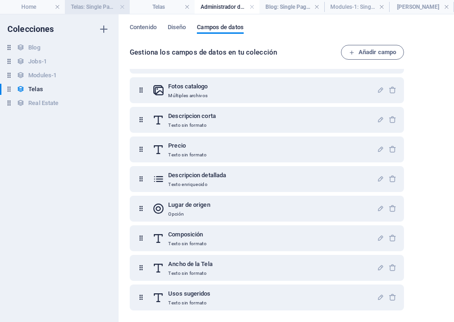
click at [74, 12] on li "Telas: Single Page Layout" at bounding box center [97, 7] width 65 height 14
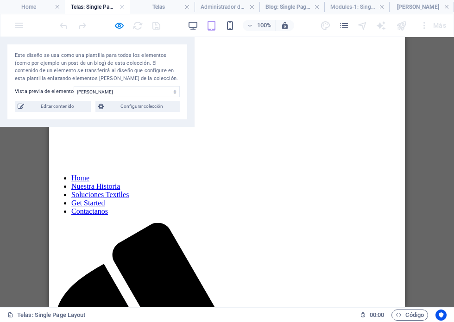
drag, startPoint x: 334, startPoint y: 90, endPoint x: 92, endPoint y: 18, distance: 252.6
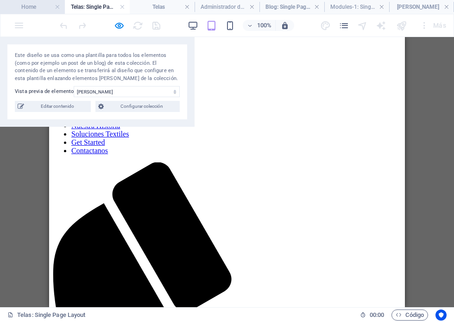
click at [34, 4] on h4 "Home" at bounding box center [32, 7] width 65 height 10
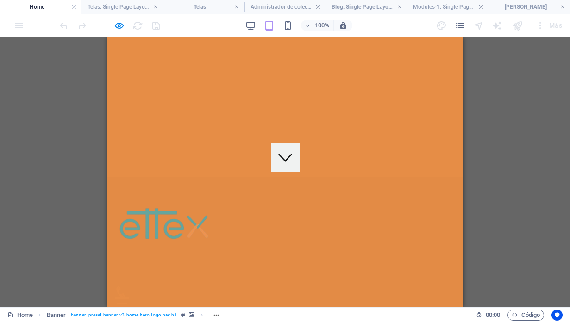
scroll to position [0, 0]
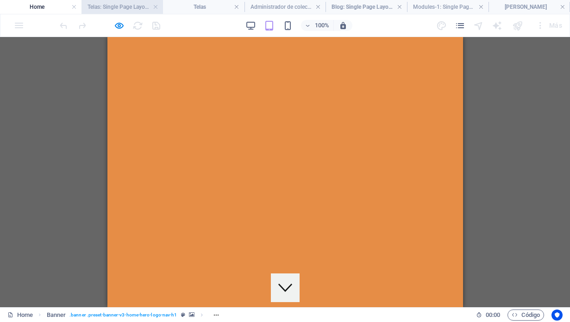
click at [112, 13] on li "Telas: Single Page Layout" at bounding box center [123, 7] width 82 height 14
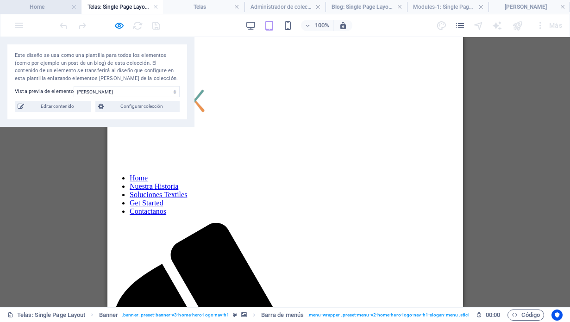
click at [53, 7] on h4 "Home" at bounding box center [41, 7] width 82 height 10
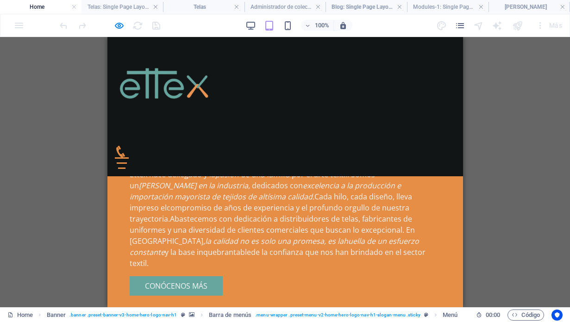
scroll to position [1034, 0]
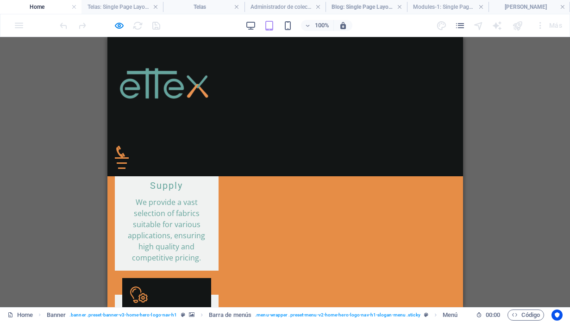
drag, startPoint x: 128, startPoint y: 221, endPoint x: 188, endPoint y: 234, distance: 61.5
click at [512, 148] on div "Arrastra aquí para reemplazar el contenido existente. Si quieres crear un eleme…" at bounding box center [285, 172] width 570 height 271
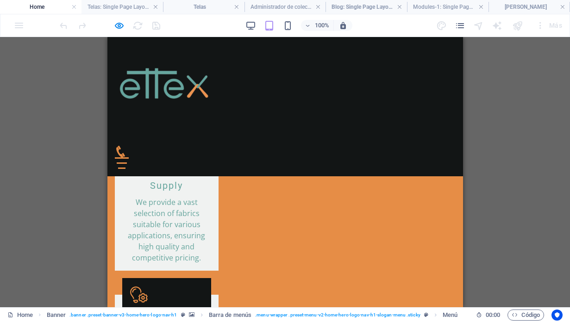
click at [505, 125] on div "Arrastra aquí para reemplazar el contenido existente. Si quieres crear un eleme…" at bounding box center [285, 172] width 570 height 271
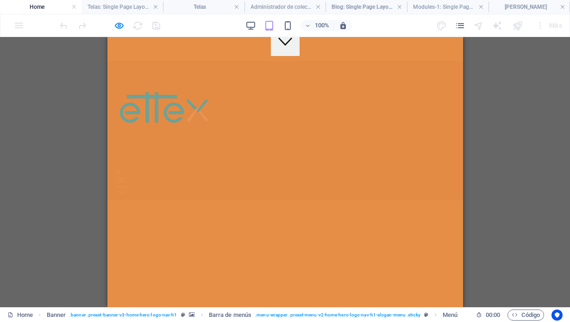
scroll to position [0, 0]
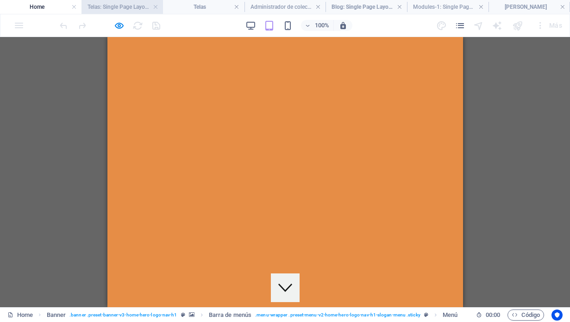
click at [126, 13] on li "Telas: Single Page Layout" at bounding box center [123, 7] width 82 height 14
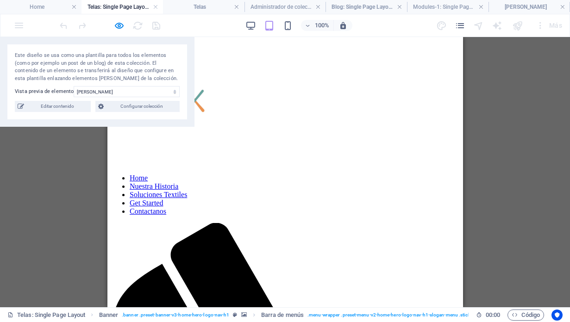
click at [357, 14] on div "100% Más" at bounding box center [284, 25] width 569 height 22
click at [353, 9] on h4 "Blog: Single Page Layout" at bounding box center [367, 7] width 82 height 10
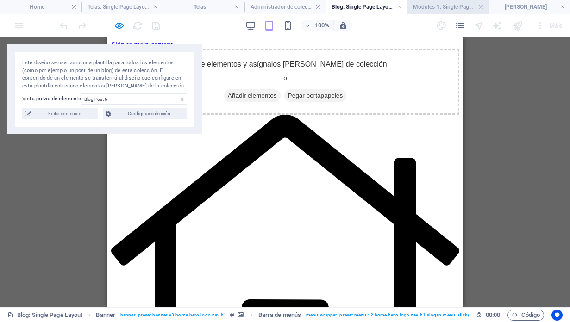
click at [437, 3] on h4 "Modules-1: Single Page Layout" at bounding box center [448, 7] width 82 height 10
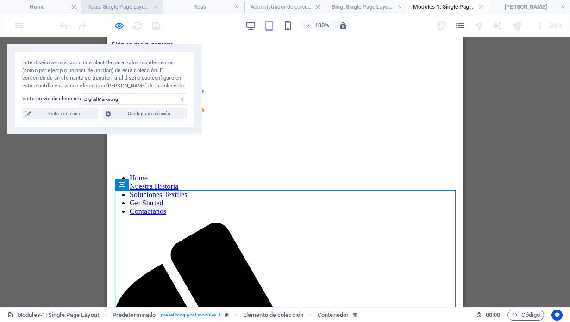
click at [125, 6] on h4 "Telas: Single Page Layout" at bounding box center [123, 7] width 82 height 10
